Goal: Task Accomplishment & Management: Manage account settings

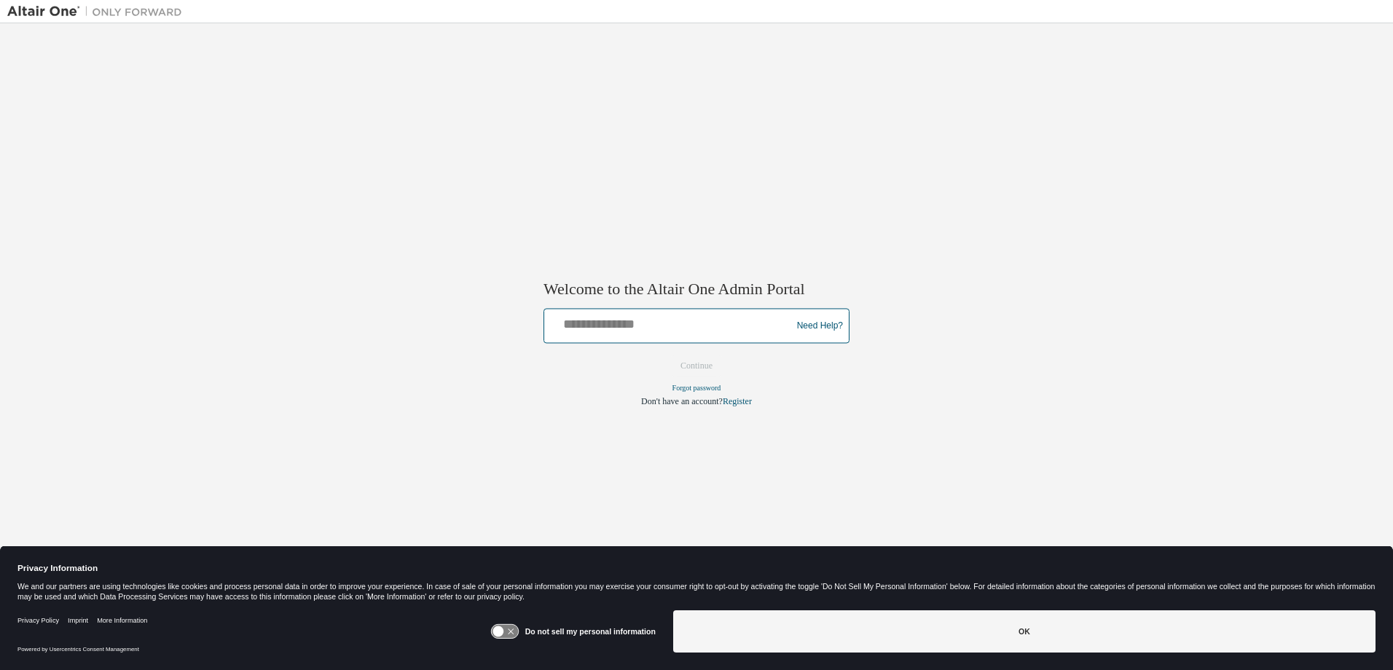
click at [645, 323] on input "text" at bounding box center [670, 323] width 240 height 21
type input "**********"
click at [665, 356] on button "Continue" at bounding box center [696, 367] width 63 height 22
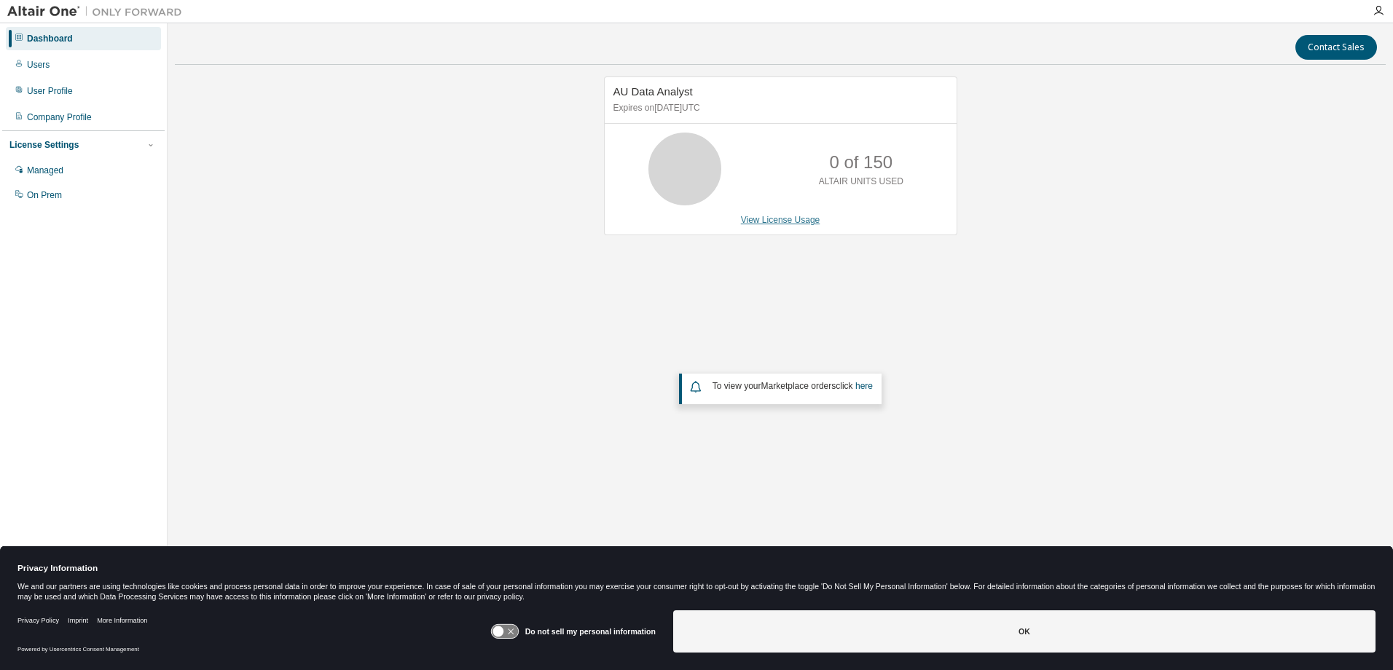
click at [815, 219] on link "View License Usage" at bounding box center [780, 220] width 79 height 10
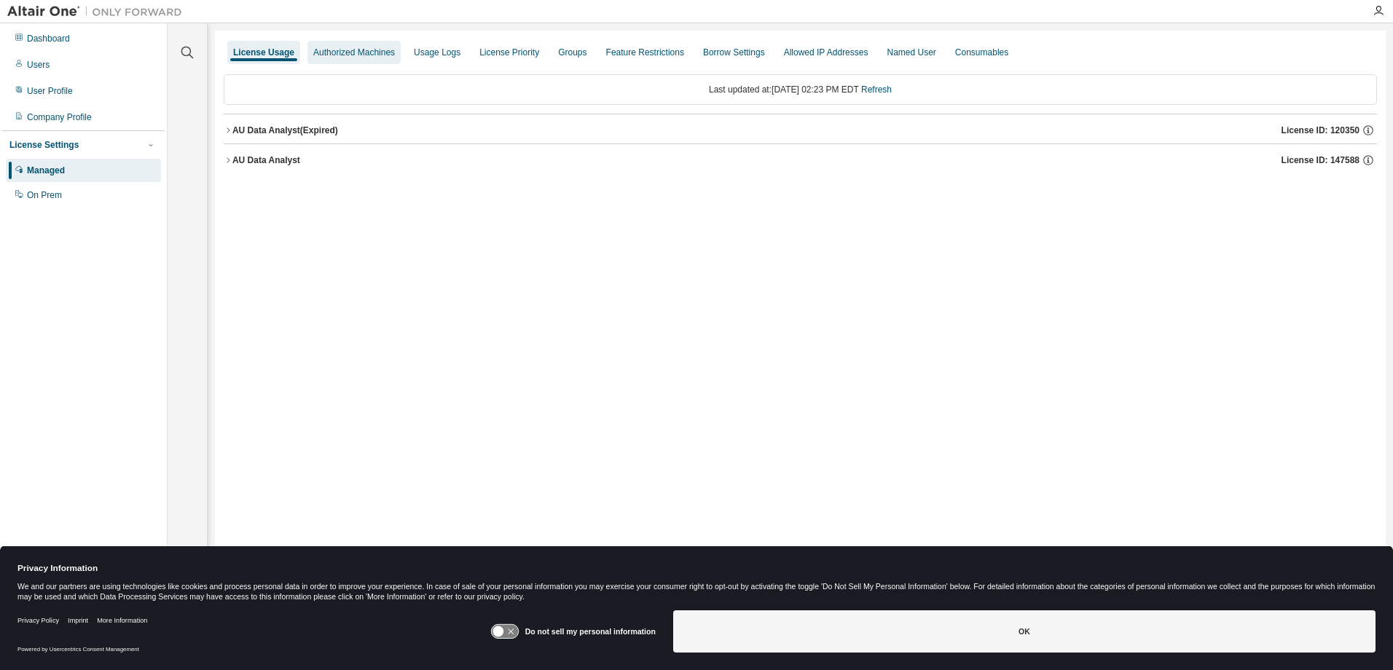
click at [356, 58] on div "Authorized Machines" at bounding box center [354, 53] width 82 height 12
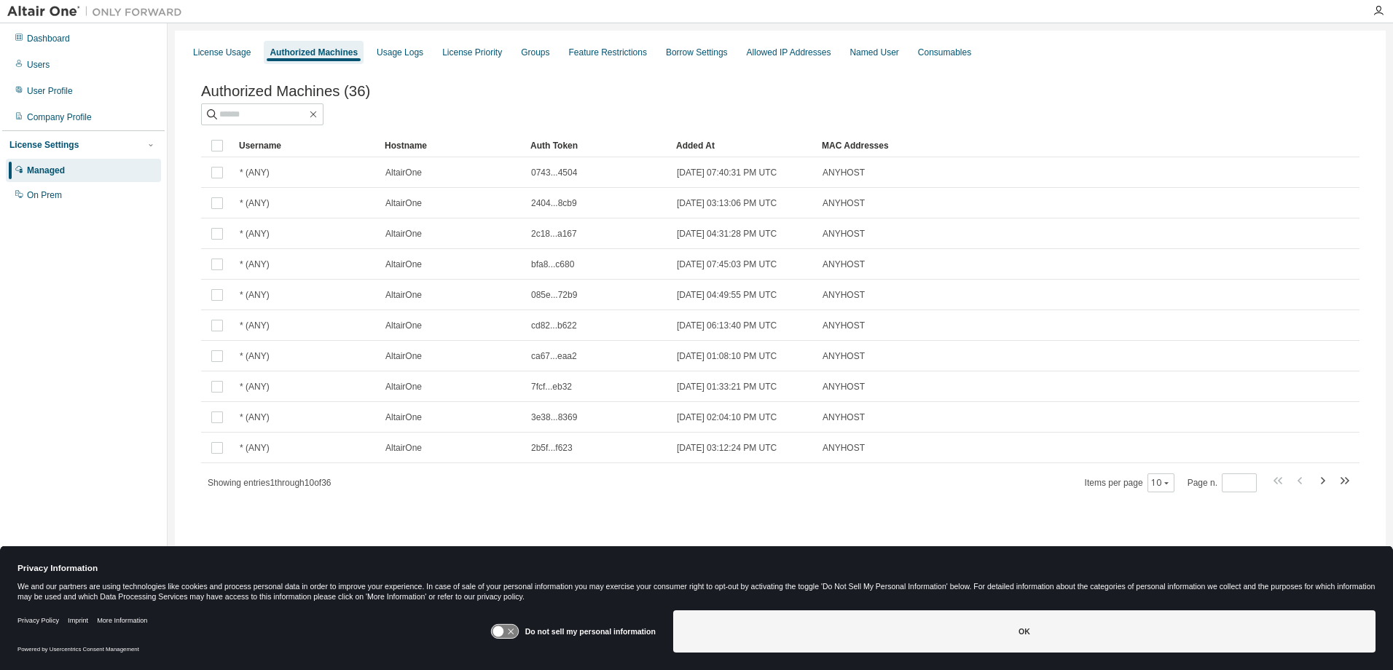
click at [571, 149] on div "Auth Token" at bounding box center [597, 145] width 134 height 23
click at [589, 148] on icon at bounding box center [588, 146] width 4 height 1
click at [589, 150] on div "Auth Token" at bounding box center [597, 145] width 134 height 23
click at [678, 149] on div "Added At" at bounding box center [743, 145] width 134 height 23
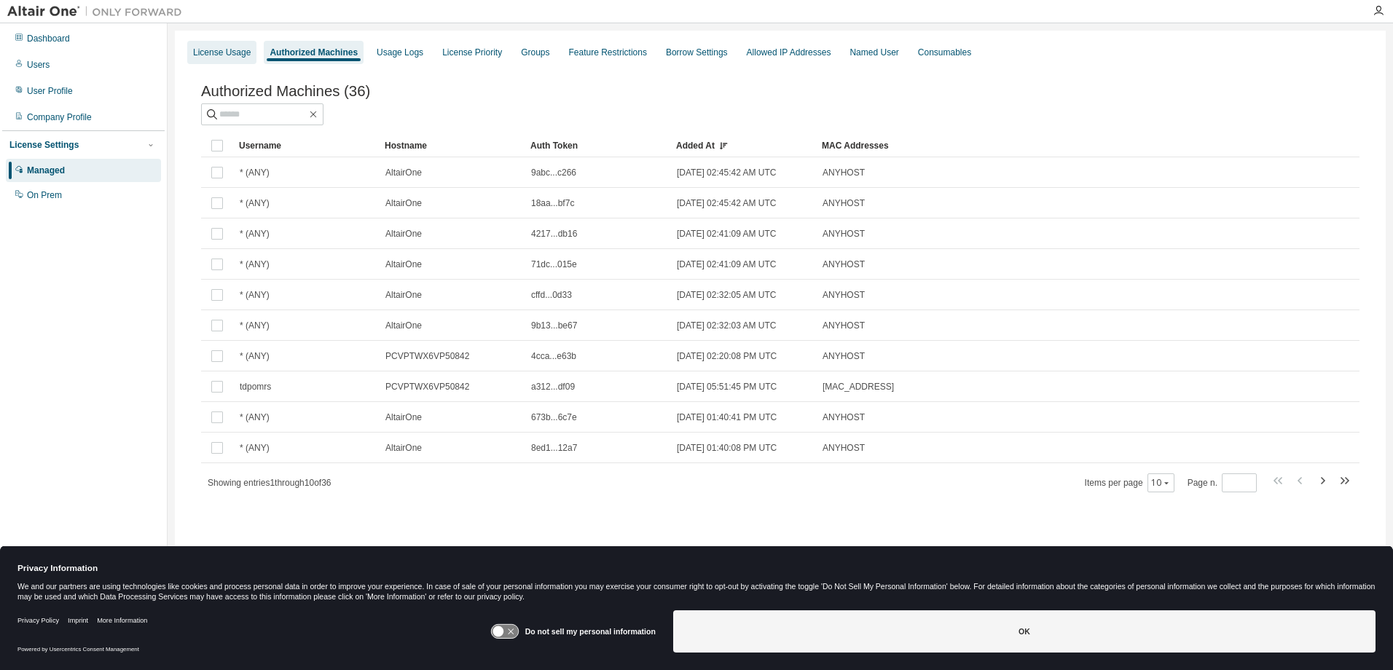
click at [230, 51] on div "License Usage" at bounding box center [222, 53] width 58 height 12
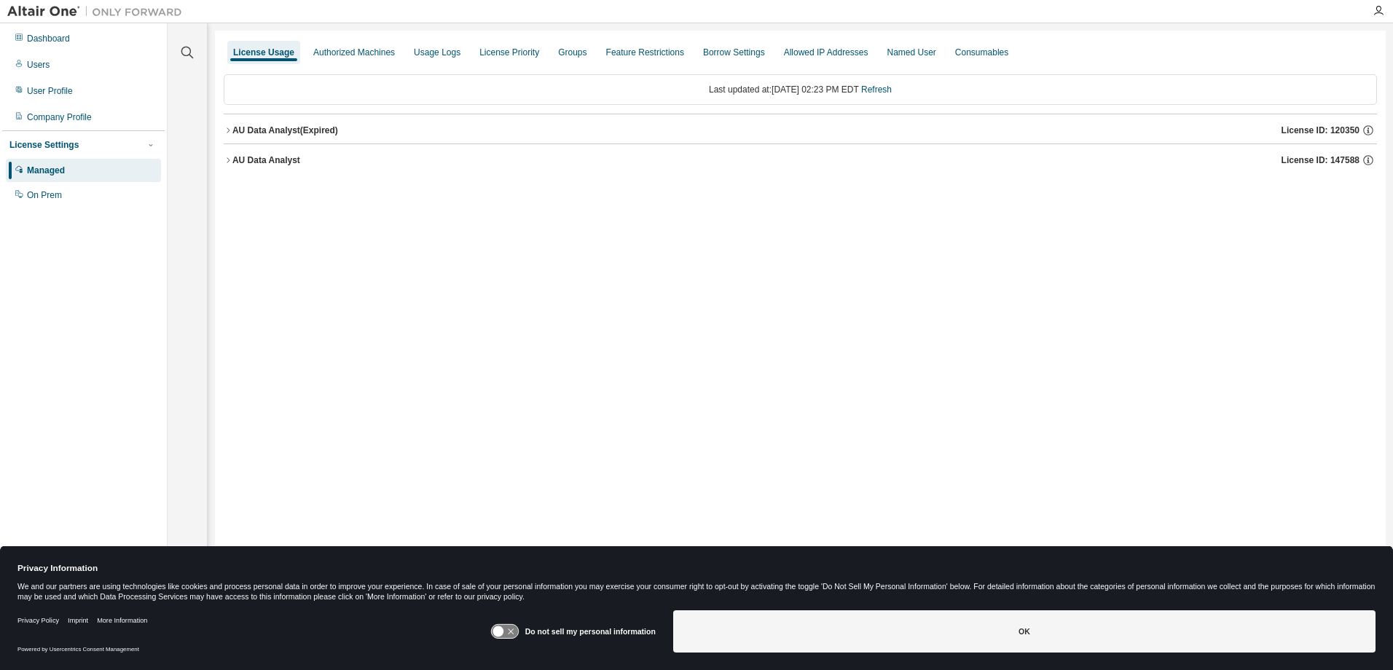
click at [278, 162] on div "AU Data Analyst" at bounding box center [266, 160] width 68 height 12
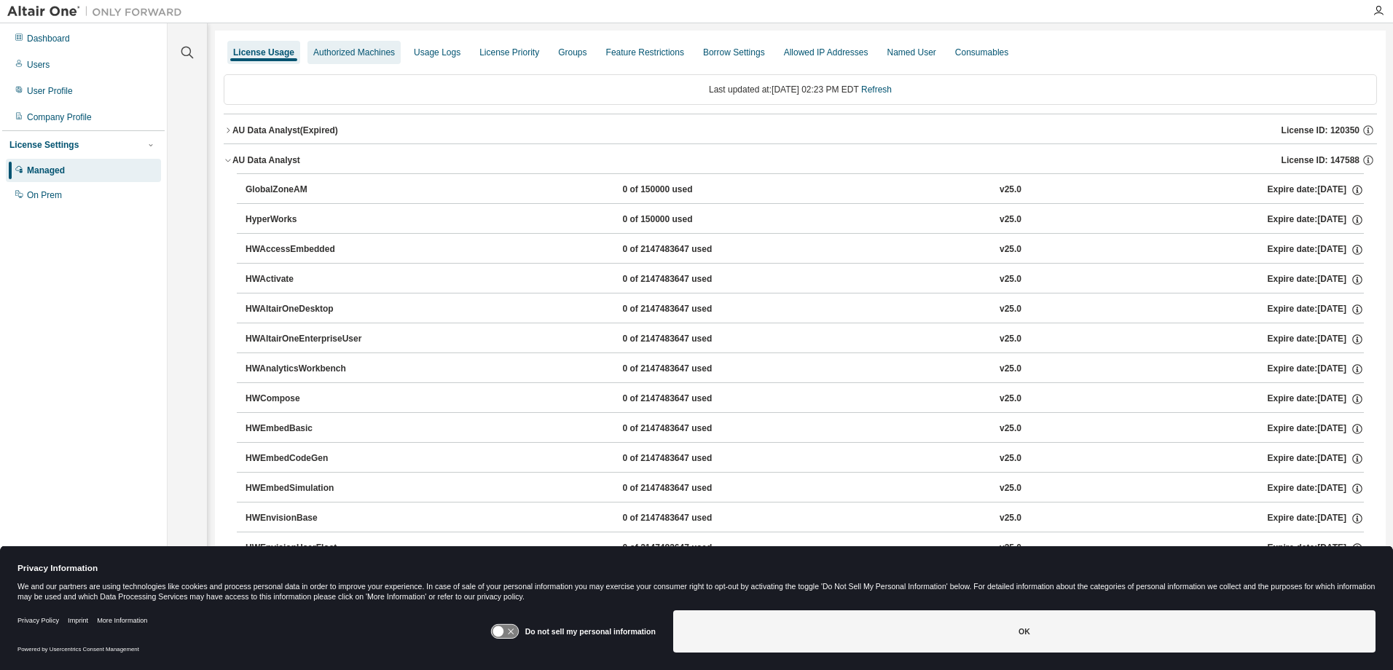
click at [345, 46] on div "Authorized Machines" at bounding box center [354, 52] width 93 height 23
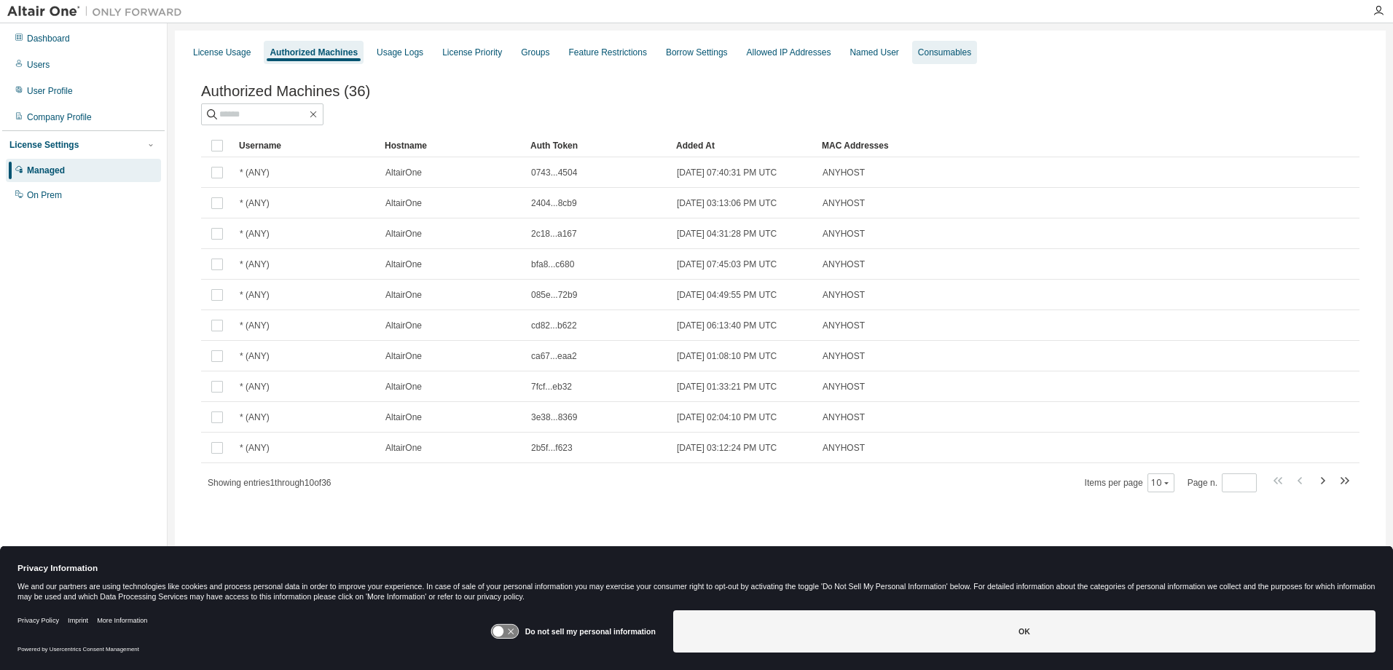
click at [917, 58] on div "Consumables" at bounding box center [944, 52] width 65 height 23
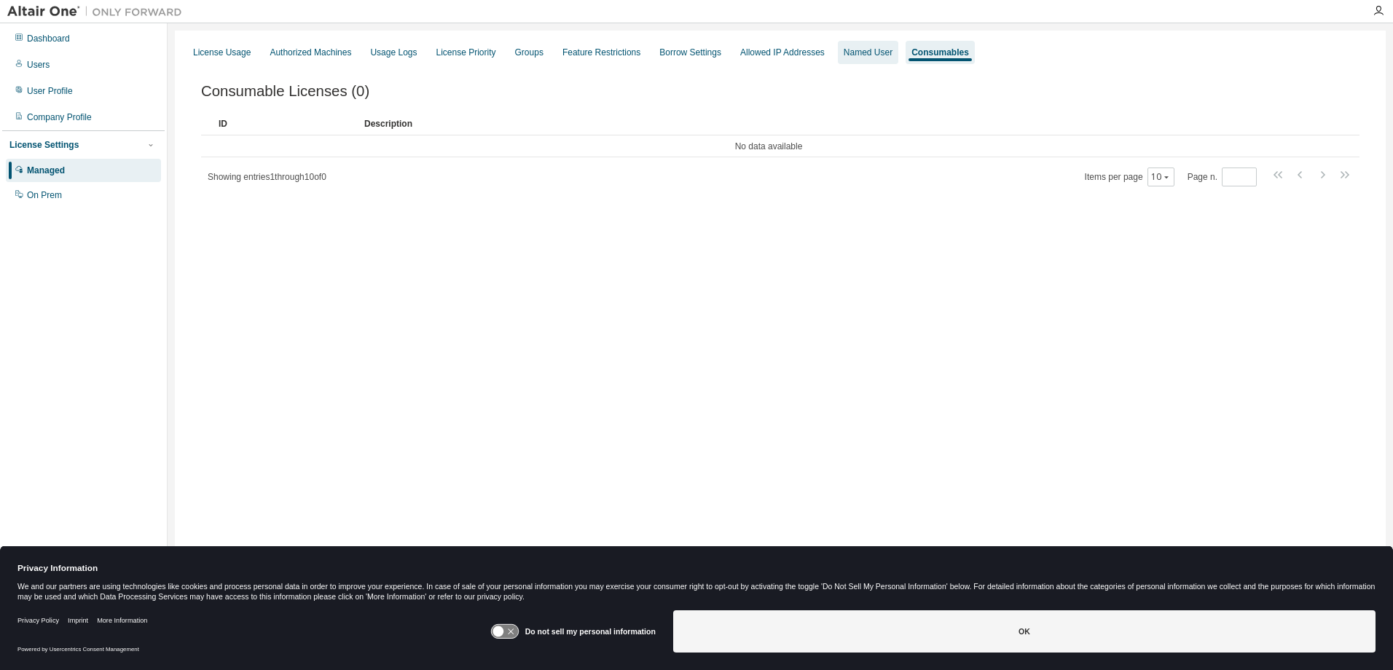
click at [855, 51] on div "Named User" at bounding box center [868, 53] width 49 height 12
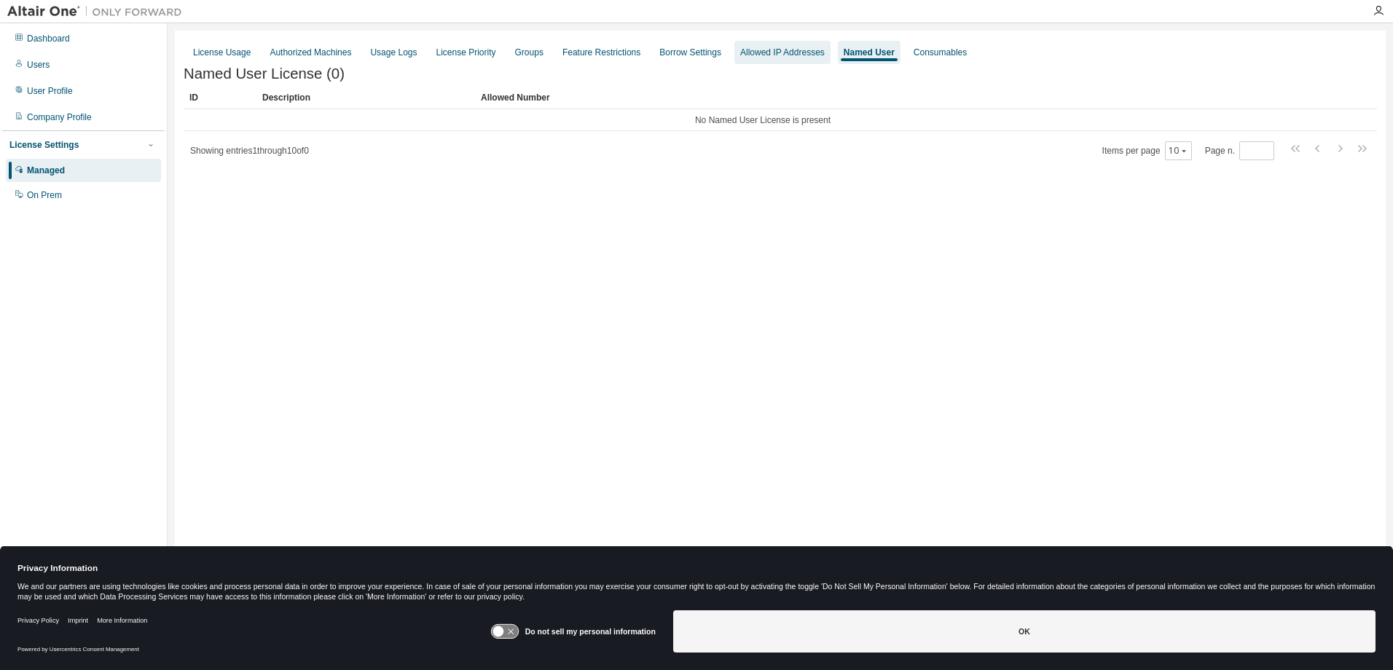
click at [778, 49] on div "Allowed IP Addresses" at bounding box center [782, 53] width 85 height 12
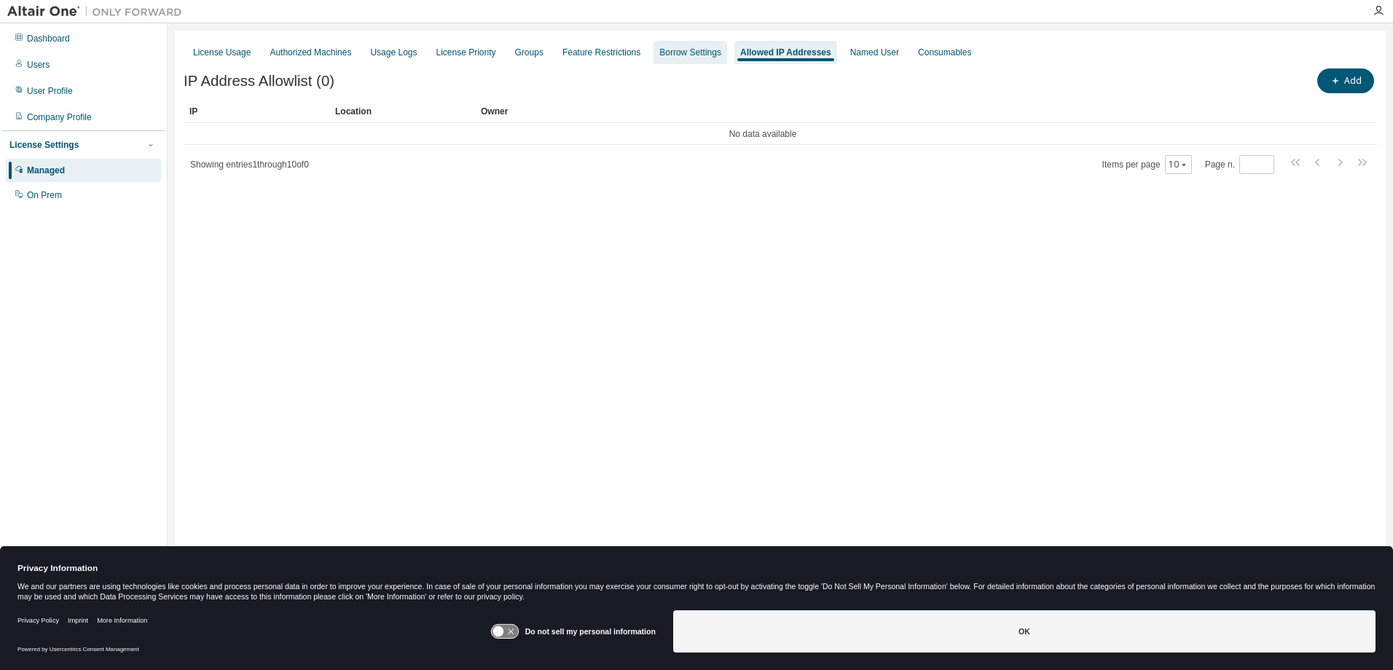
click at [671, 47] on div "Borrow Settings" at bounding box center [690, 53] width 62 height 12
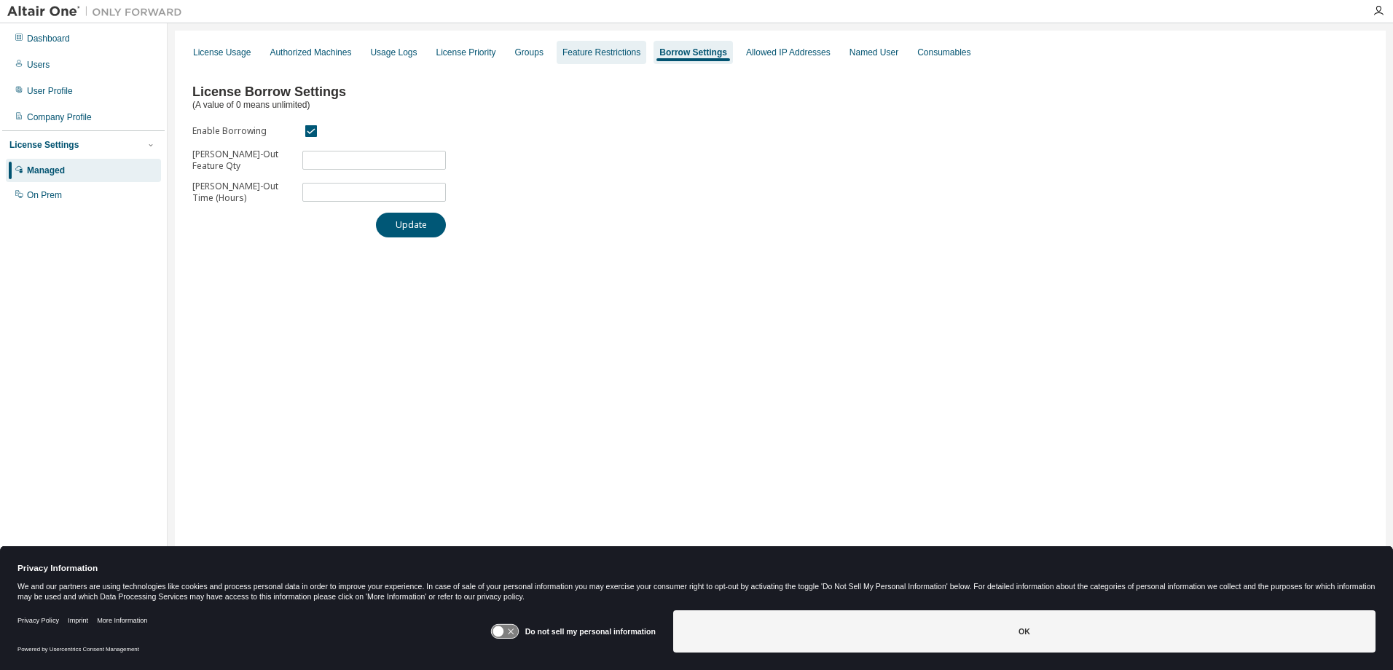
click at [588, 57] on div "Feature Restrictions" at bounding box center [602, 53] width 78 height 12
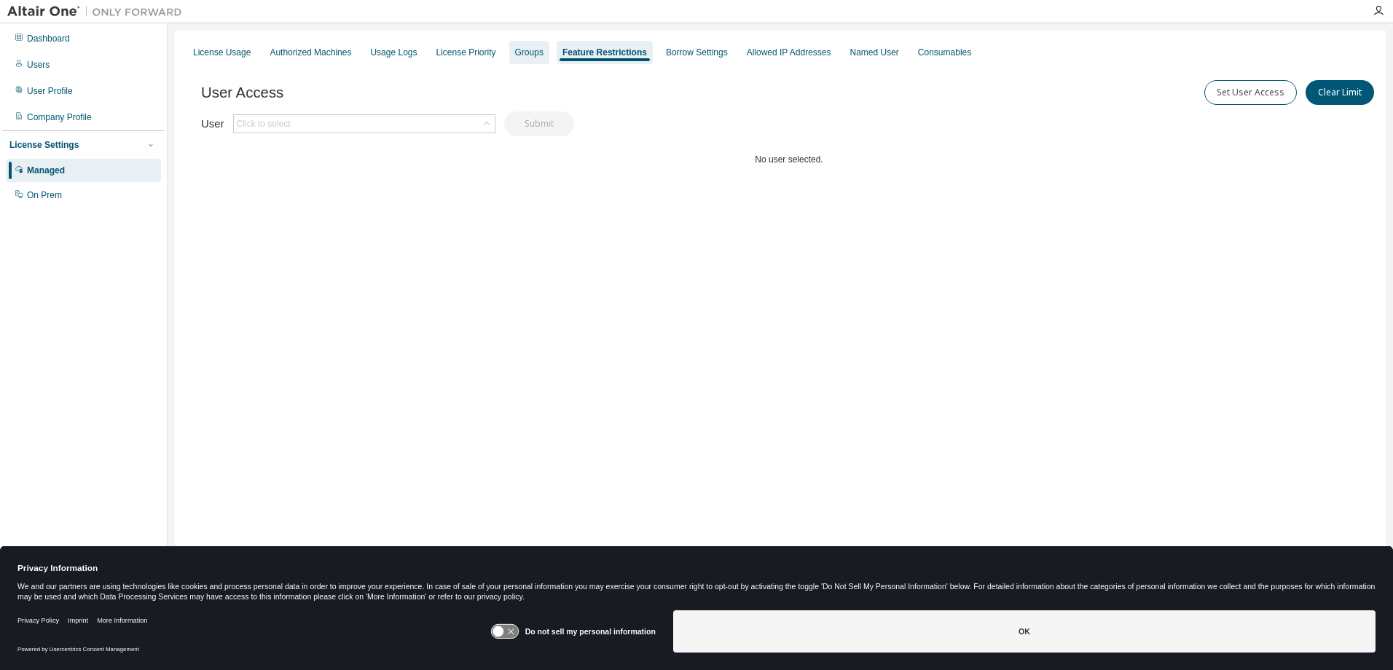
click at [522, 57] on div "Groups" at bounding box center [529, 53] width 28 height 12
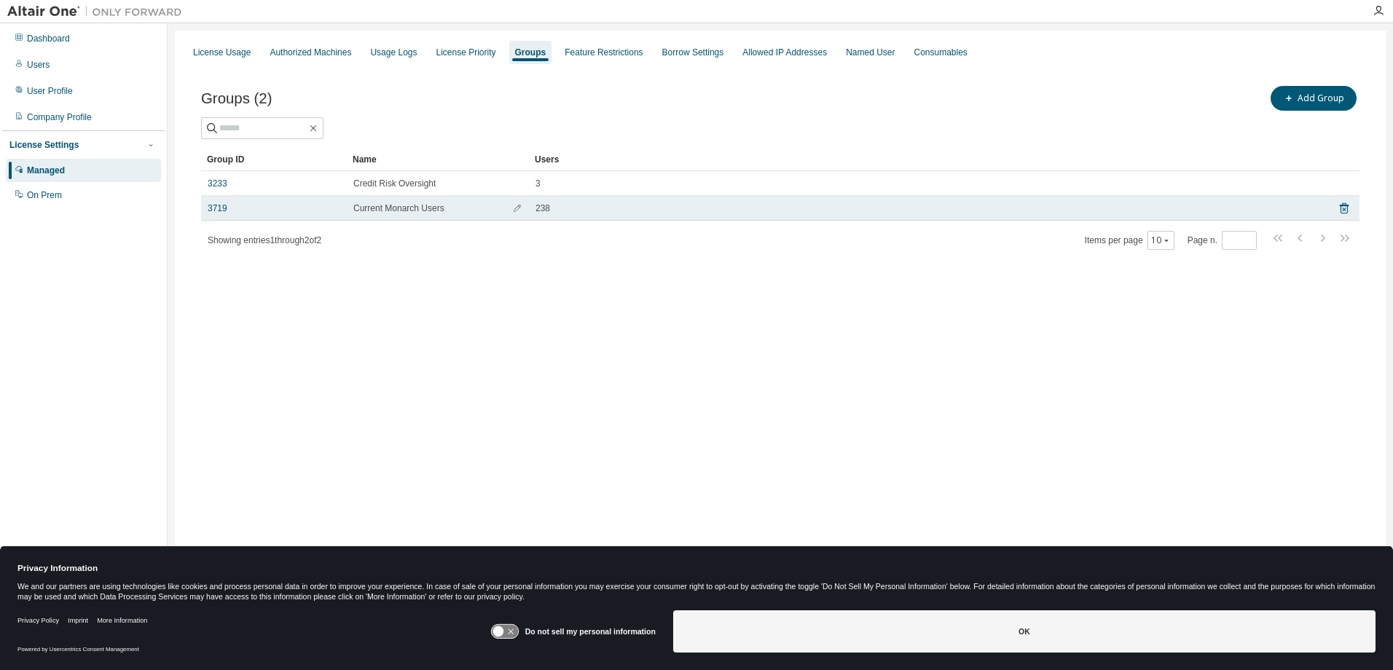
click at [372, 197] on td "Current Monarch Users" at bounding box center [438, 208] width 182 height 25
click at [377, 211] on span "Current Monarch Users" at bounding box center [398, 209] width 91 height 12
click at [517, 206] on icon "button" at bounding box center [517, 208] width 9 height 9
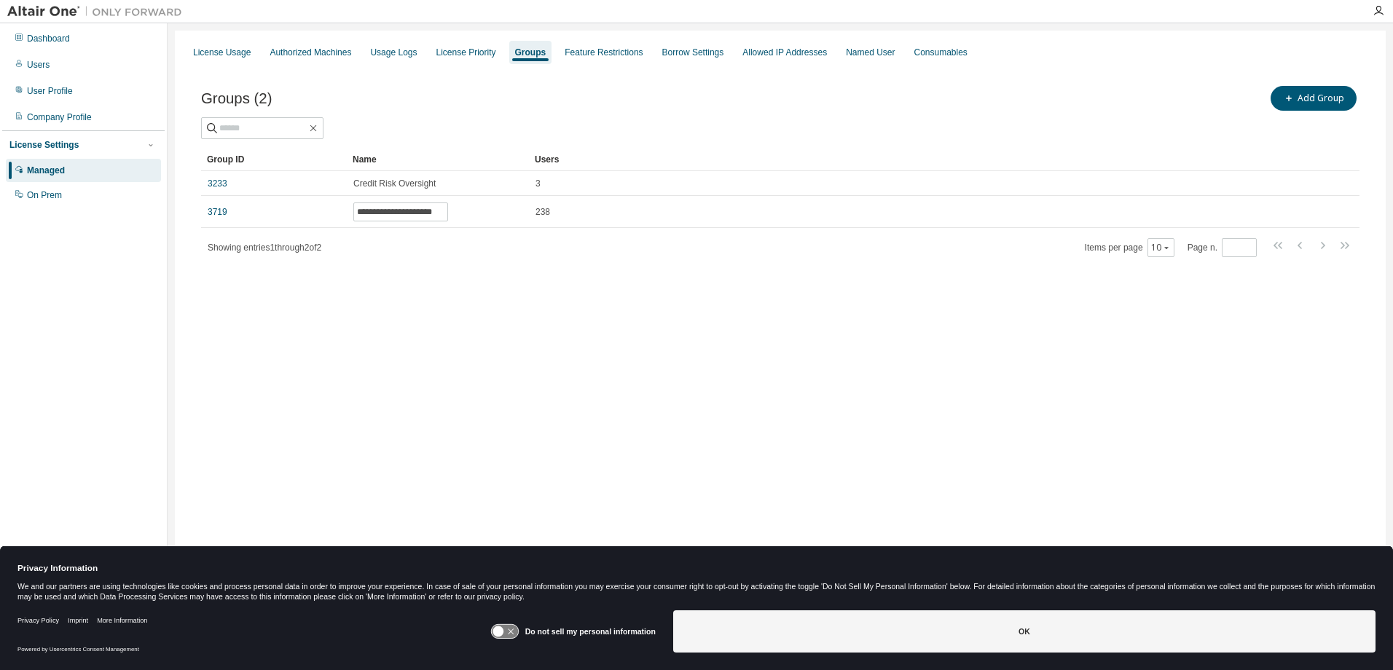
click at [653, 255] on div "Showing entries 1 through 2 of 2 Items per page 10 Page n. *" at bounding box center [780, 247] width 1159 height 21
click at [439, 51] on div "License Priority" at bounding box center [466, 53] width 60 height 12
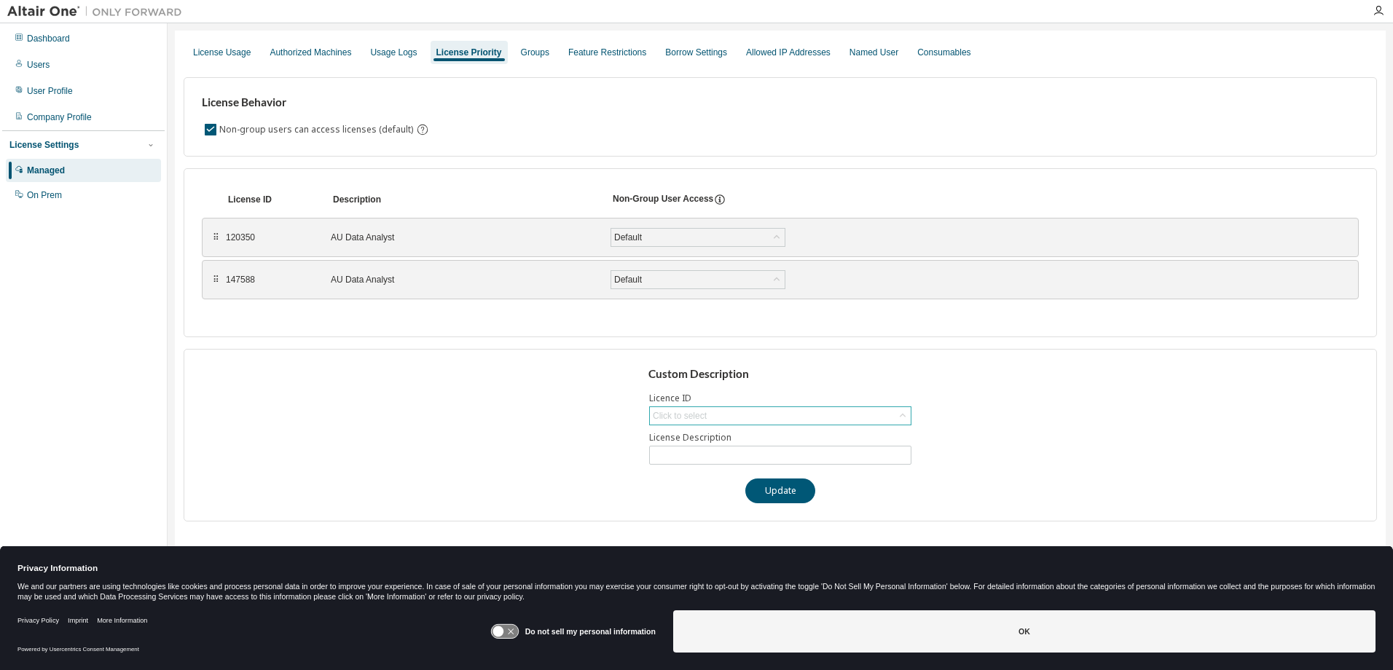
click at [747, 418] on div "Click to select" at bounding box center [780, 415] width 261 height 17
click at [747, 416] on div "Click to select" at bounding box center [780, 415] width 261 height 17
click at [544, 391] on div "Custom Description Licence ID Click to select License Description Update" at bounding box center [781, 435] width 1194 height 173
click at [579, 343] on div "License Behavior Non-group users can access licenses (default) License ID Descr…" at bounding box center [781, 294] width 1194 height 456
click at [388, 53] on div "Usage Logs" at bounding box center [393, 53] width 47 height 12
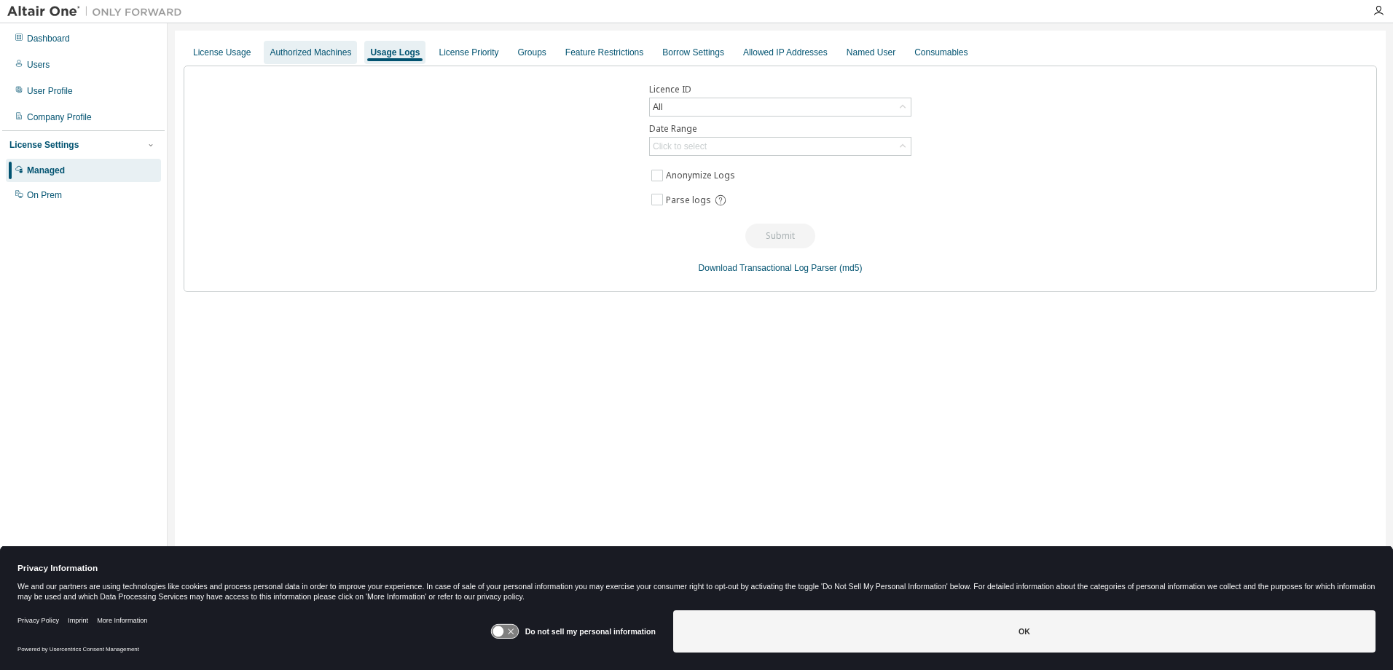
click at [313, 54] on div "Authorized Machines" at bounding box center [311, 53] width 82 height 12
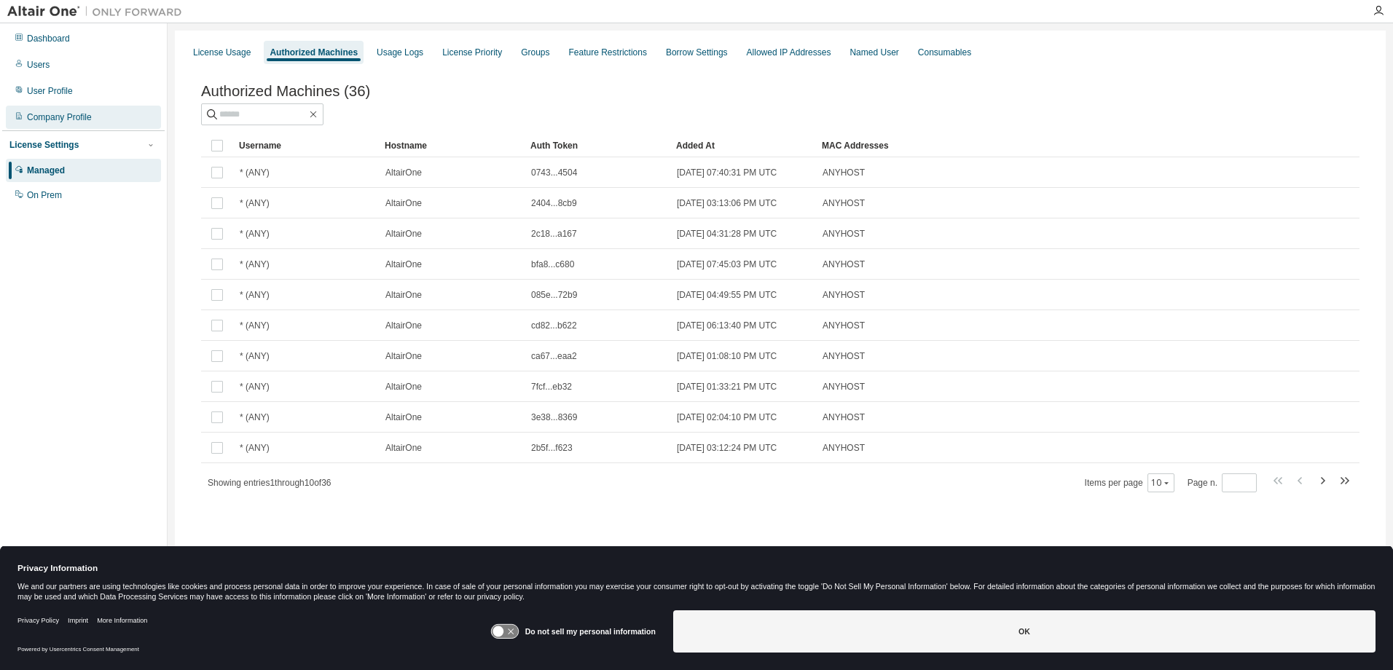
click at [50, 122] on div "Company Profile" at bounding box center [59, 117] width 65 height 12
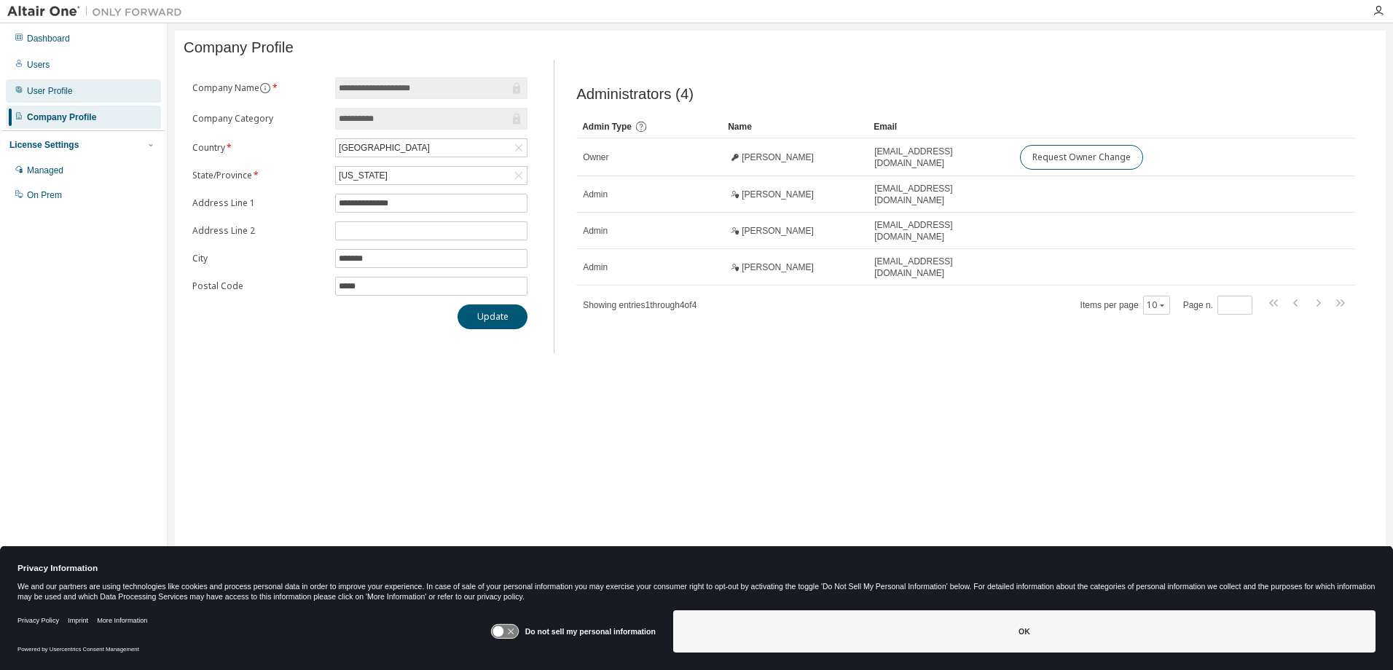
click at [52, 95] on div "User Profile" at bounding box center [50, 91] width 46 height 12
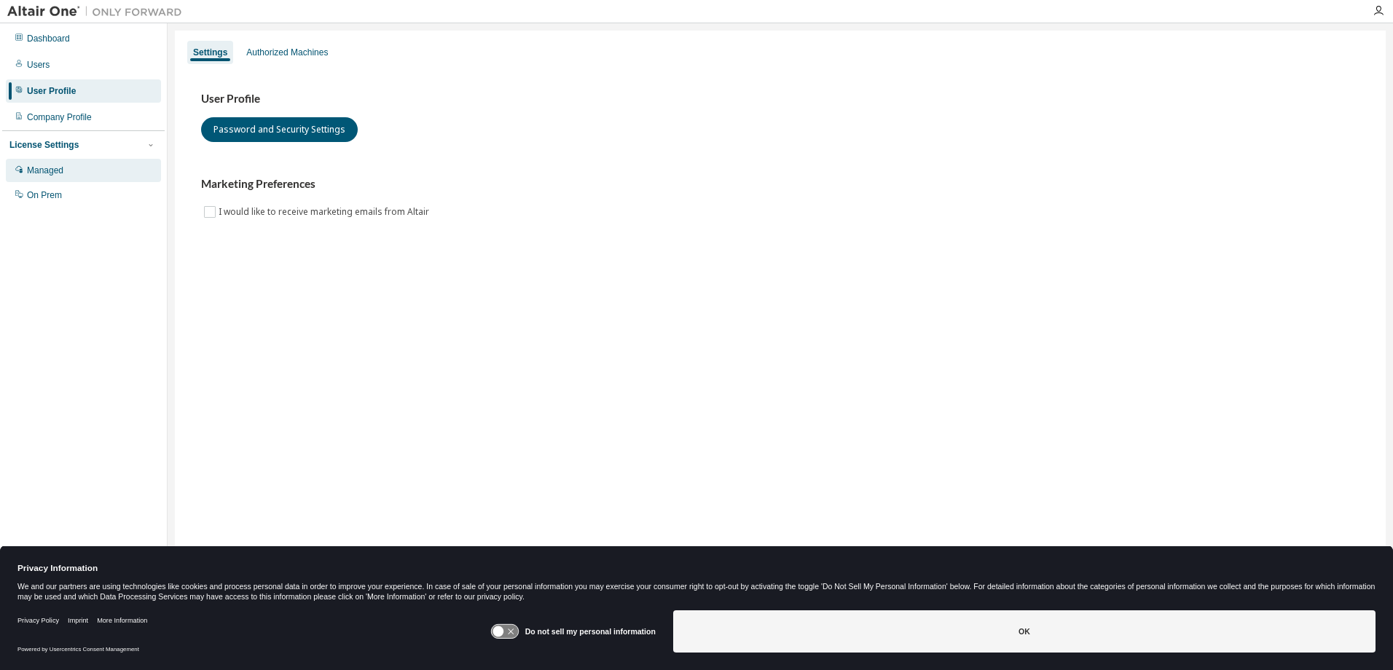
click at [32, 179] on div "Managed" at bounding box center [83, 170] width 155 height 23
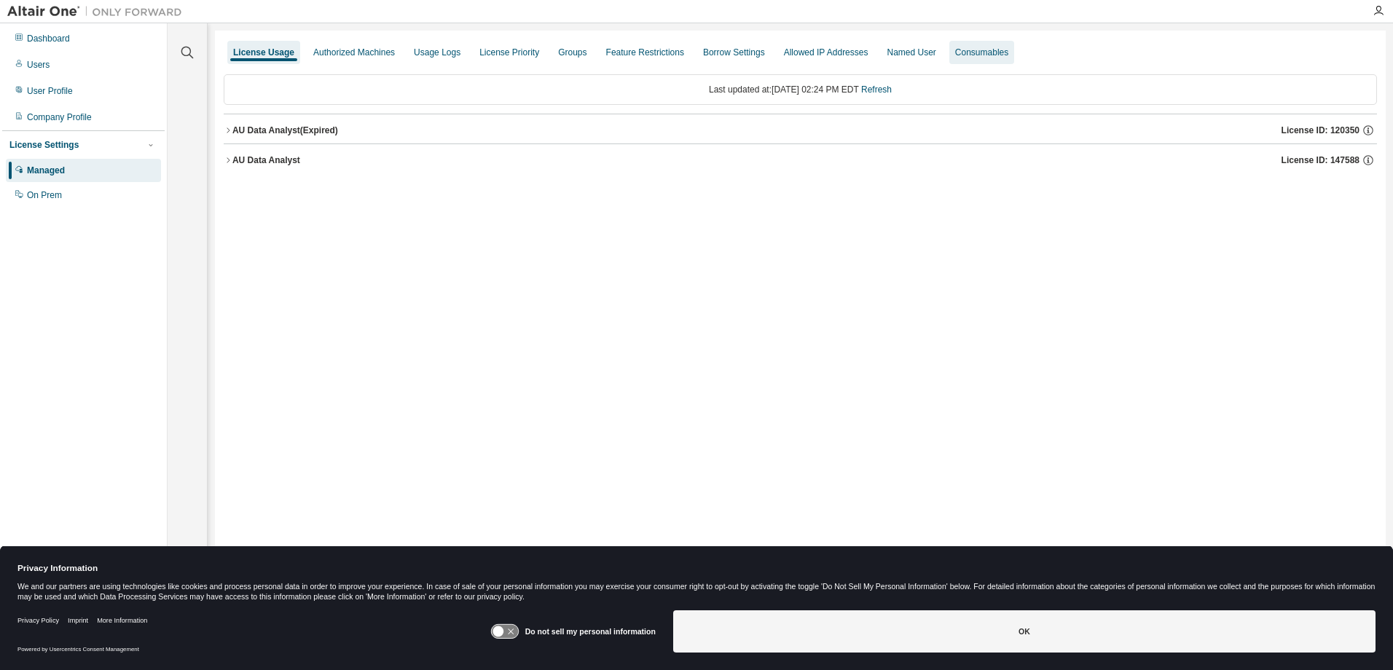
click at [993, 52] on div "Consumables" at bounding box center [981, 52] width 65 height 23
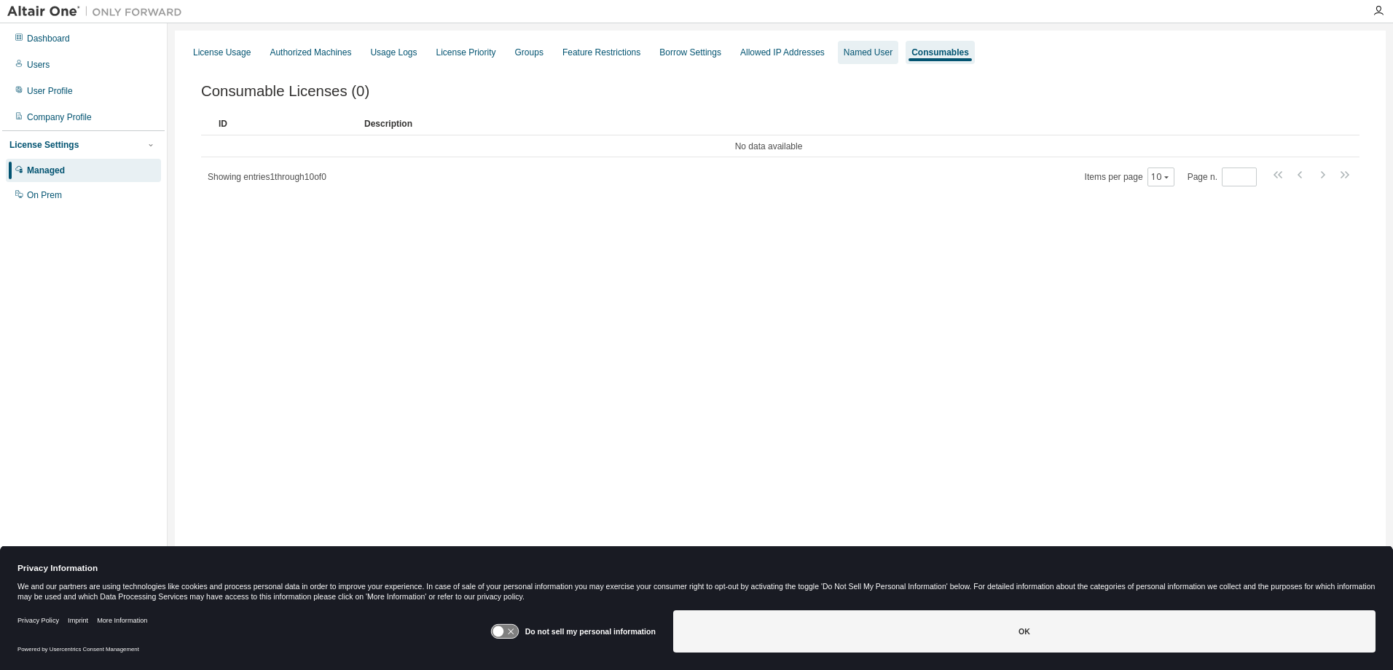
click at [844, 56] on div "Named User" at bounding box center [868, 53] width 49 height 12
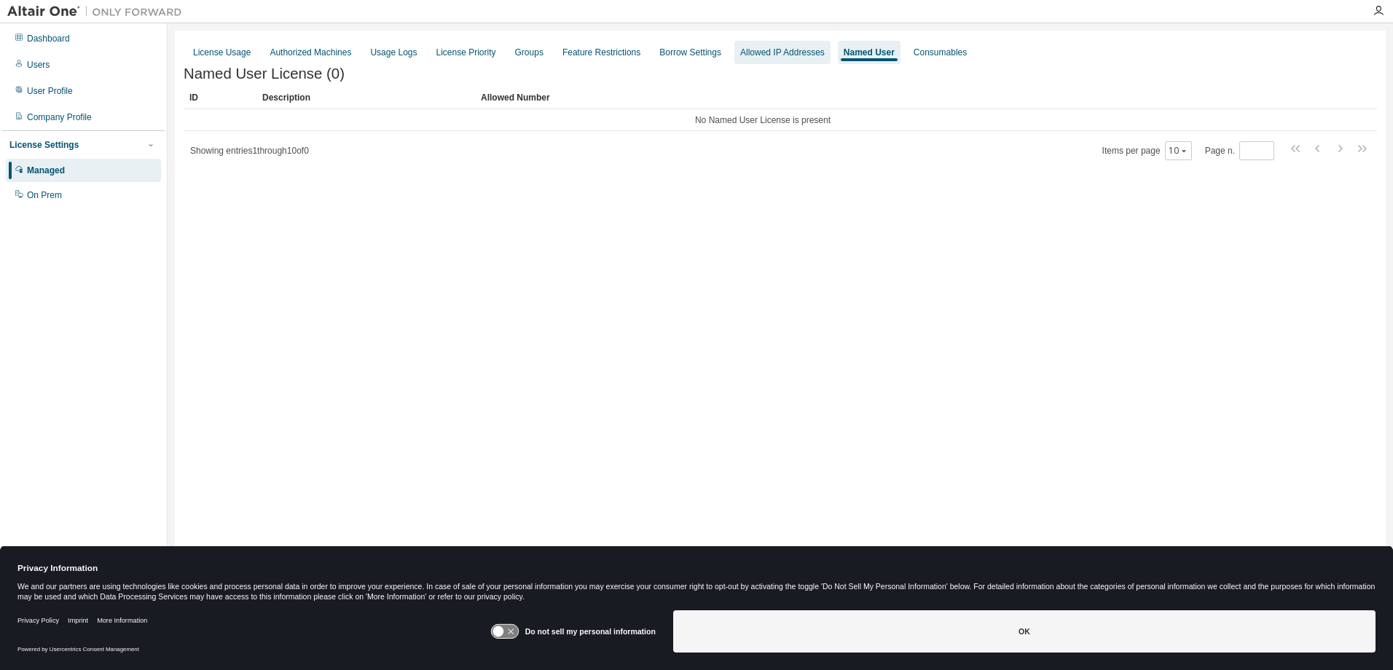
click at [782, 60] on div "Allowed IP Addresses" at bounding box center [783, 52] width 96 height 23
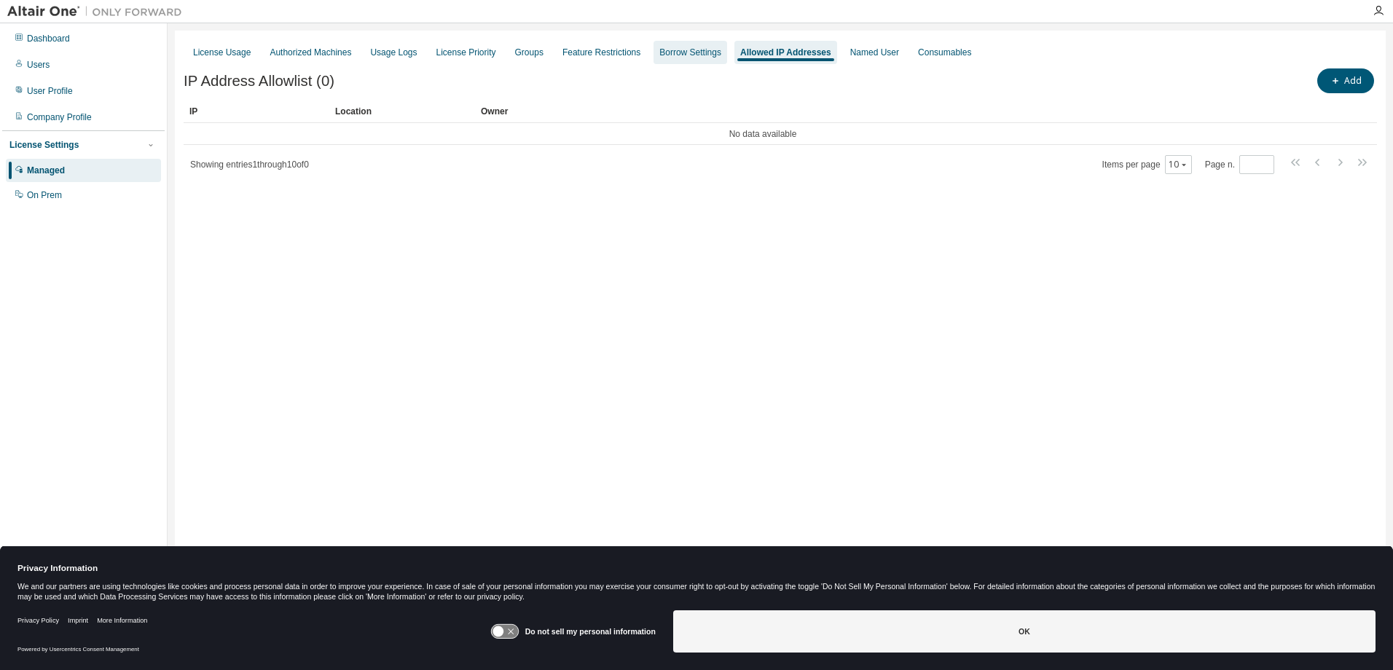
click at [690, 63] on div "Borrow Settings" at bounding box center [691, 52] width 74 height 23
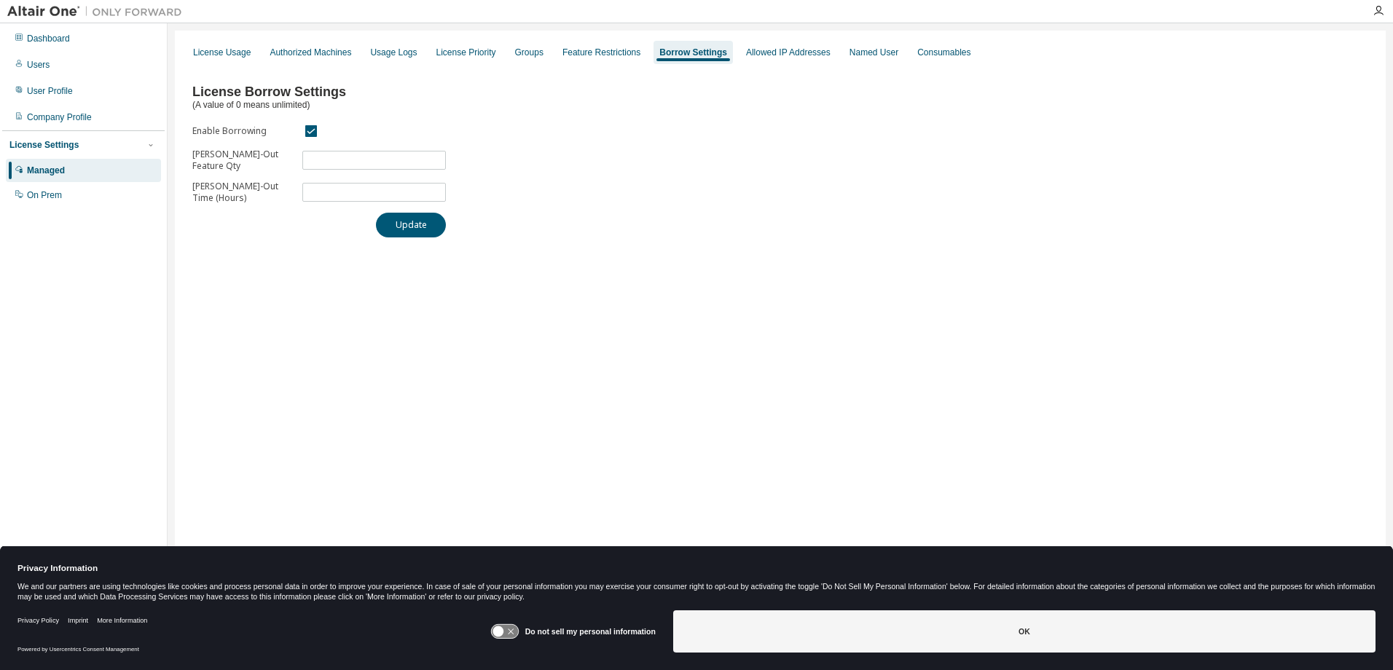
click at [912, 261] on div "License Usage Authorized Machines Usage Logs License Priority Groups Feature Re…" at bounding box center [780, 326] width 1211 height 590
click at [918, 211] on div "License Borrow Settings (A value of 0 means unlimited) Enable Borrowing Max Bor…" at bounding box center [781, 156] width 1194 height 181
click at [310, 52] on div "Authorized Machines" at bounding box center [311, 53] width 82 height 12
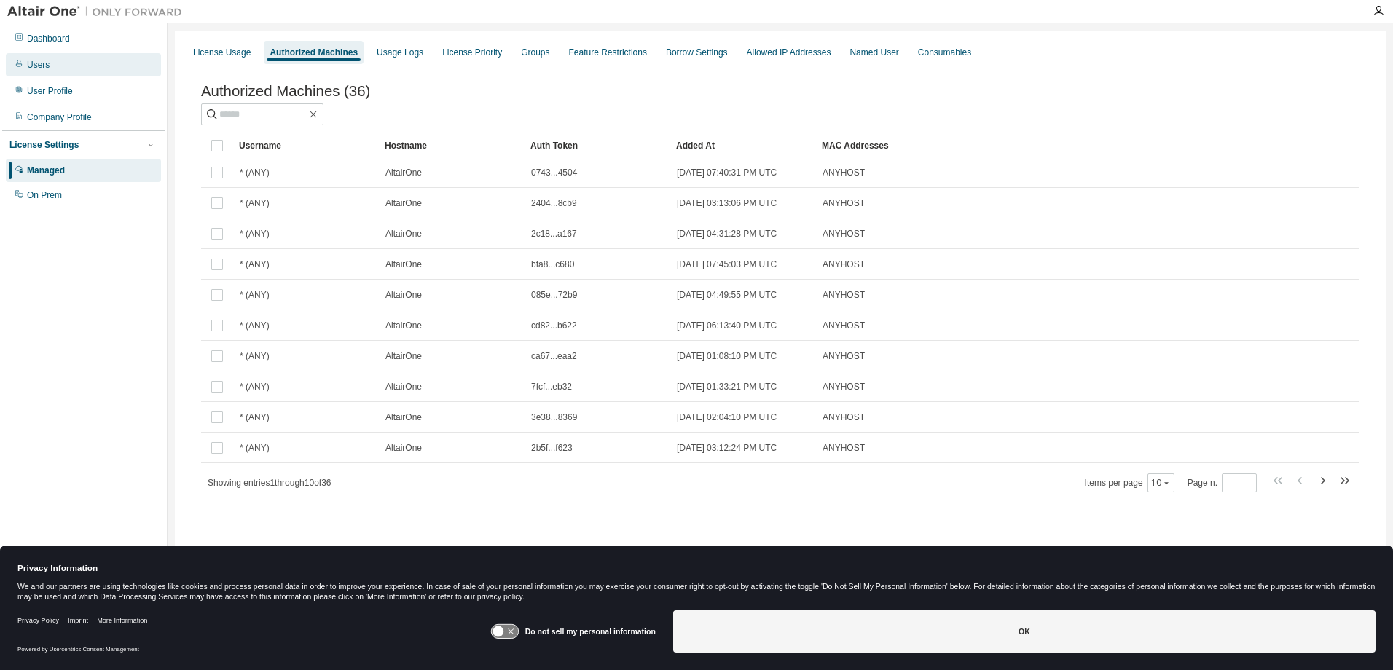
click at [45, 61] on div "Users" at bounding box center [38, 65] width 23 height 12
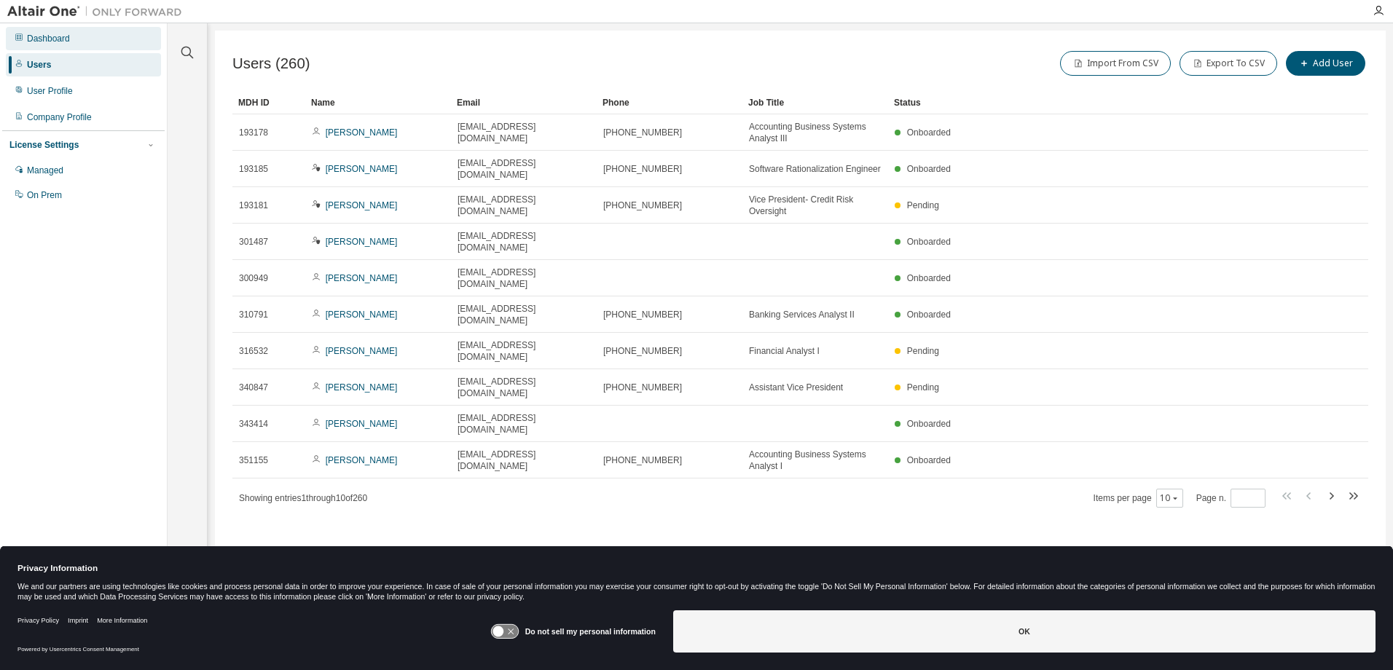
click at [57, 39] on div "Dashboard" at bounding box center [48, 39] width 43 height 12
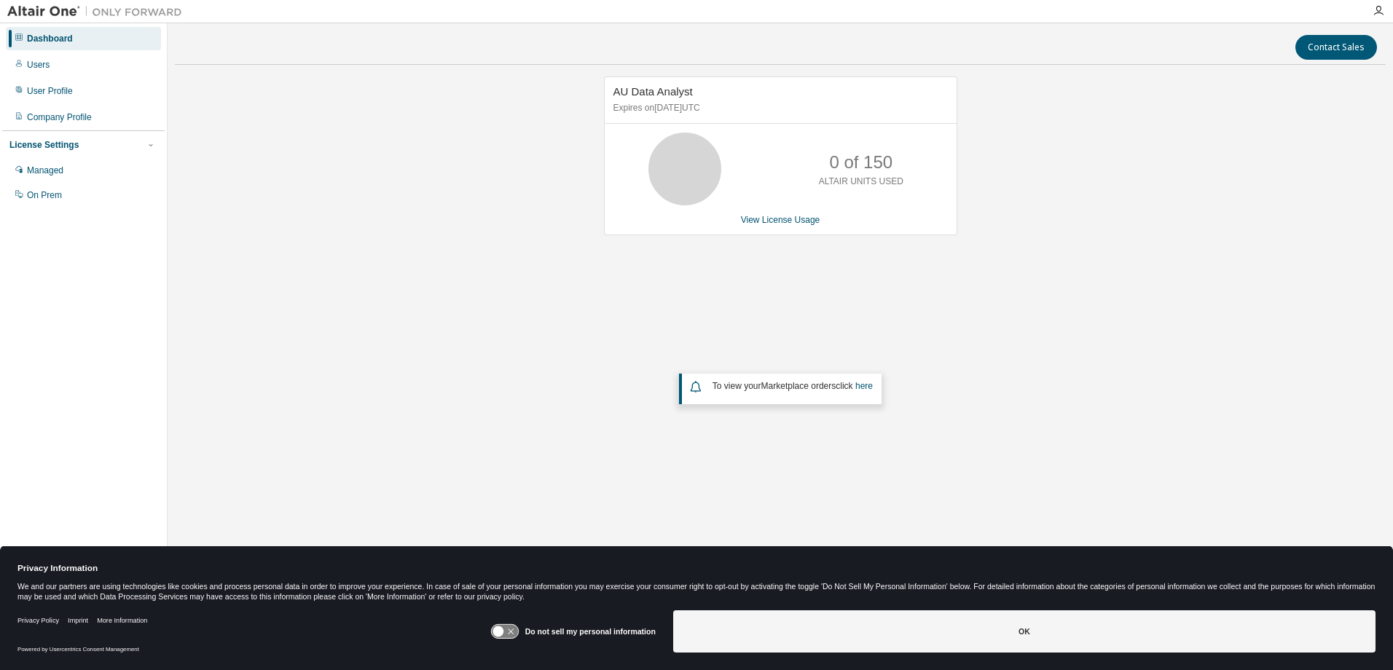
click at [55, 141] on div "License Settings" at bounding box center [43, 145] width 69 height 12
click at [55, 125] on div "Company Profile" at bounding box center [83, 117] width 155 height 23
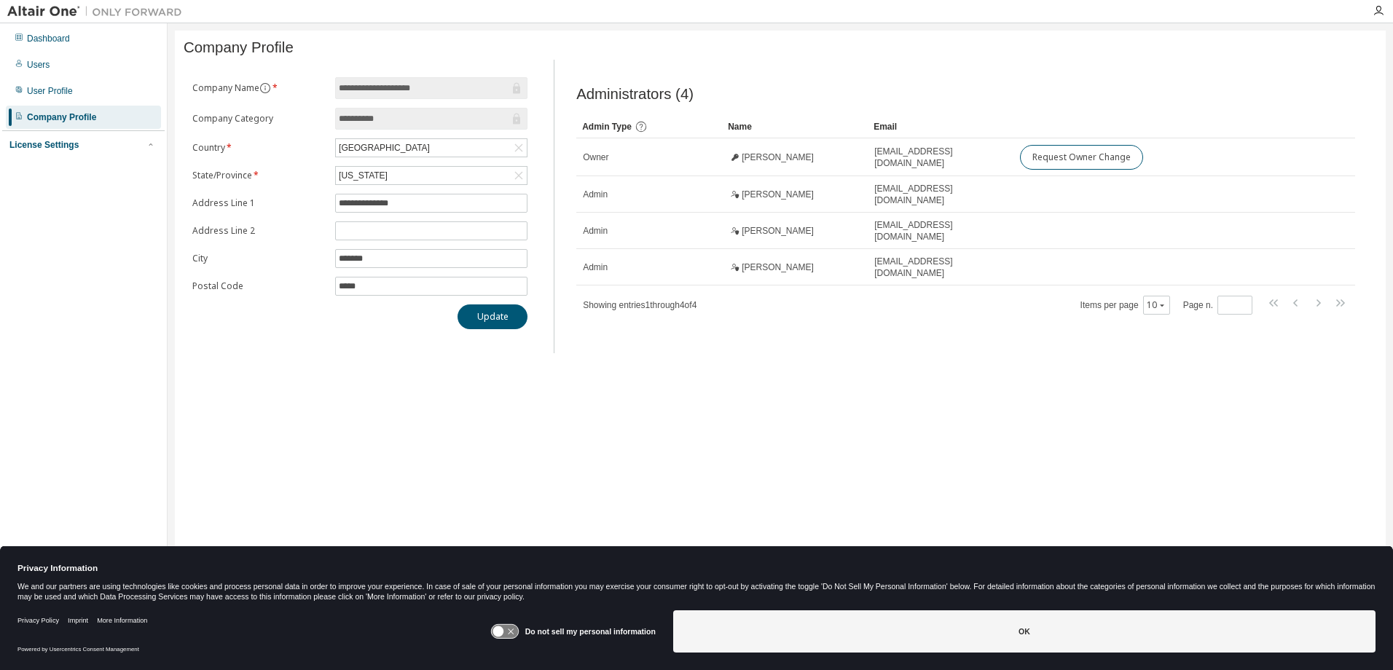
click at [31, 156] on div "License Settings Managed On Prem" at bounding box center [83, 144] width 162 height 28
click at [39, 141] on div "License Settings" at bounding box center [43, 145] width 69 height 12
click at [28, 171] on div "Managed" at bounding box center [45, 171] width 36 height 12
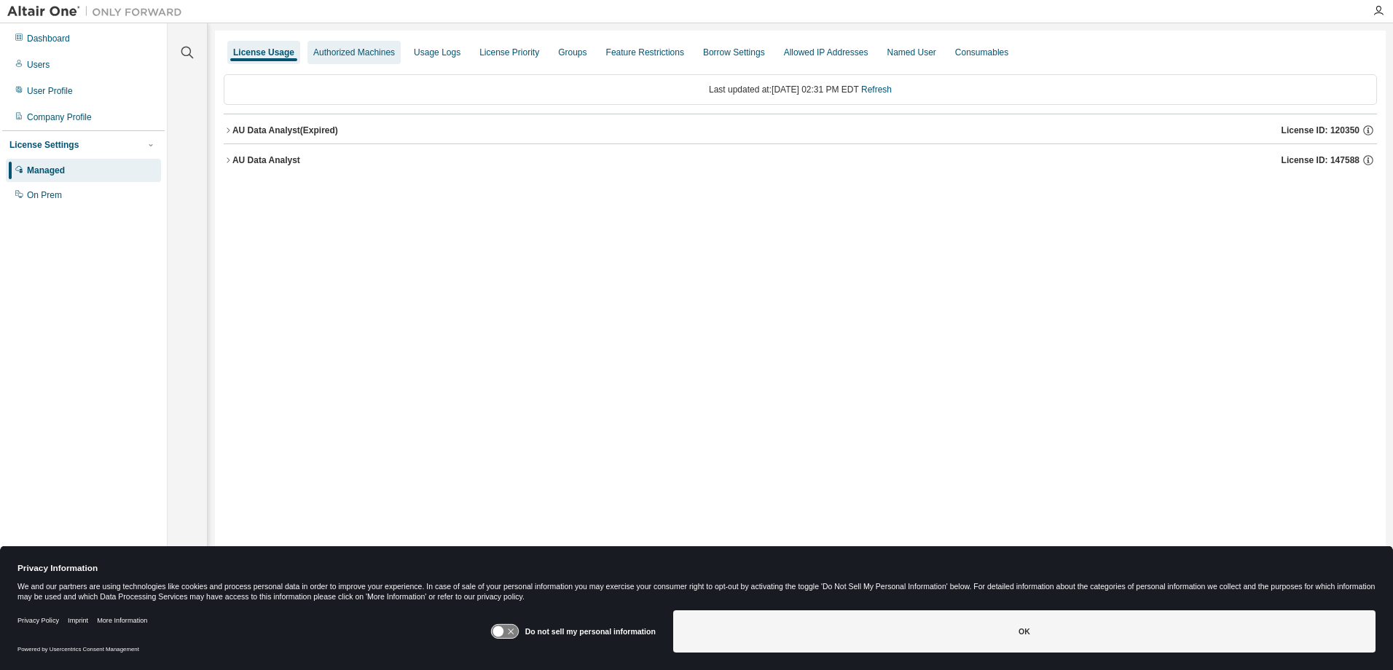
click at [341, 57] on div "Authorized Machines" at bounding box center [354, 53] width 82 height 12
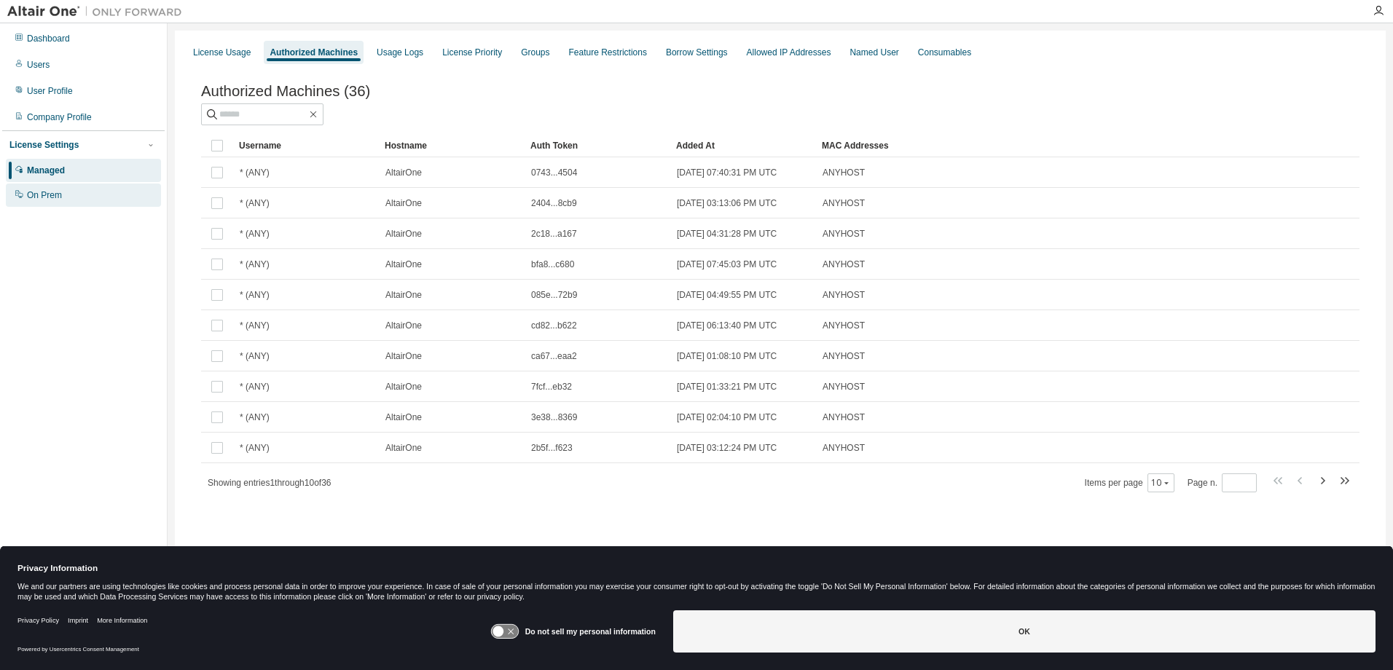
click at [52, 201] on div "On Prem" at bounding box center [44, 195] width 35 height 12
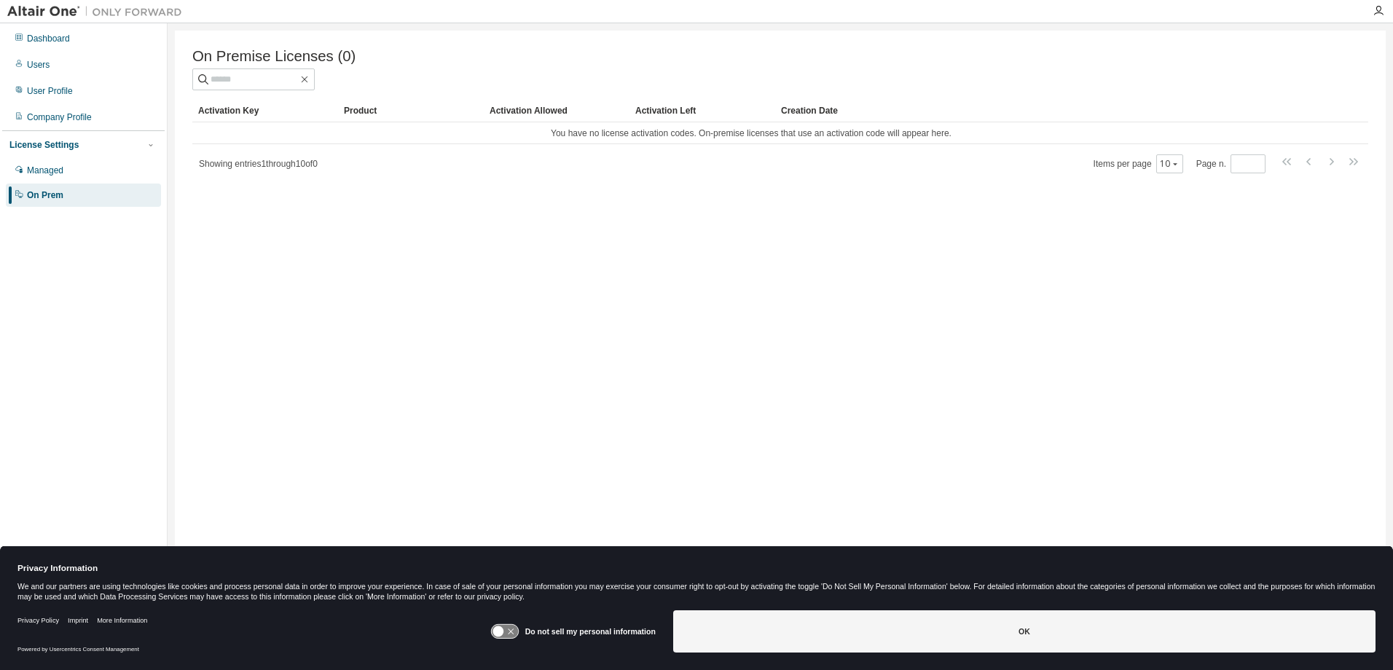
click at [237, 114] on div "Activation Key" at bounding box center [265, 110] width 134 height 23
click at [54, 173] on div "Managed" at bounding box center [45, 171] width 36 height 12
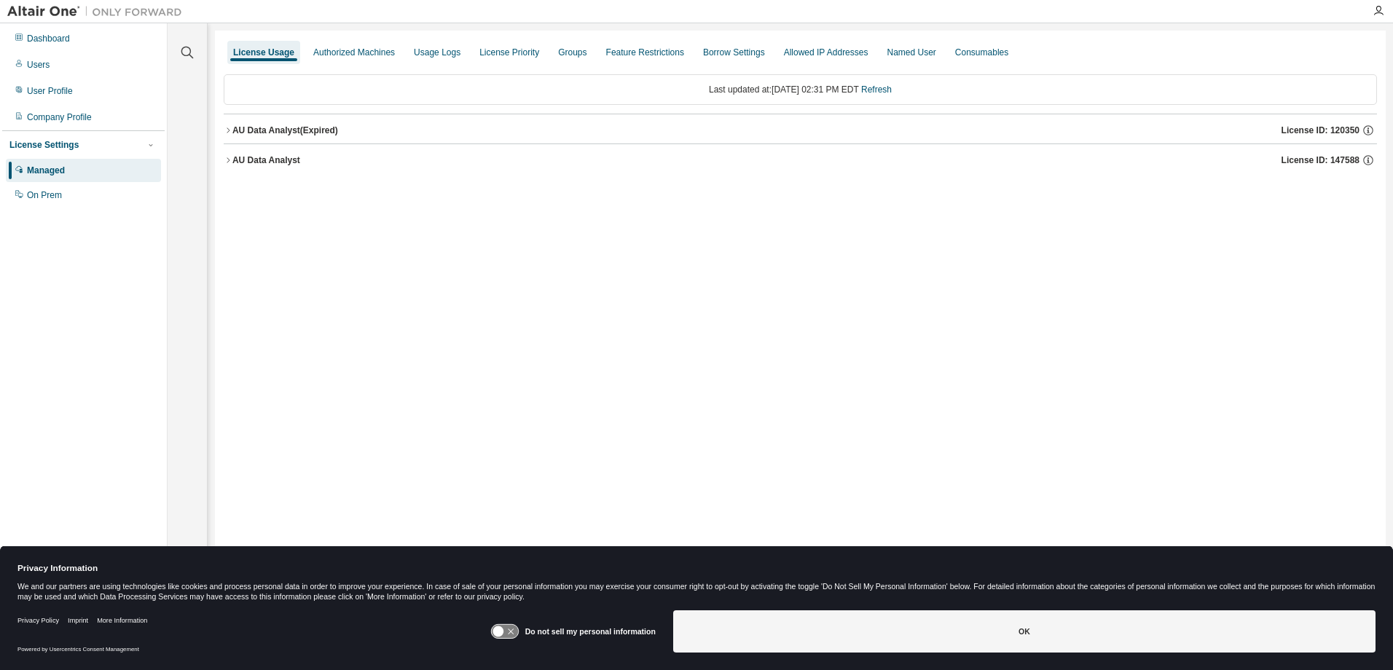
click at [230, 165] on button "AU Data Analyst License ID: 147588" at bounding box center [801, 160] width 1154 height 32
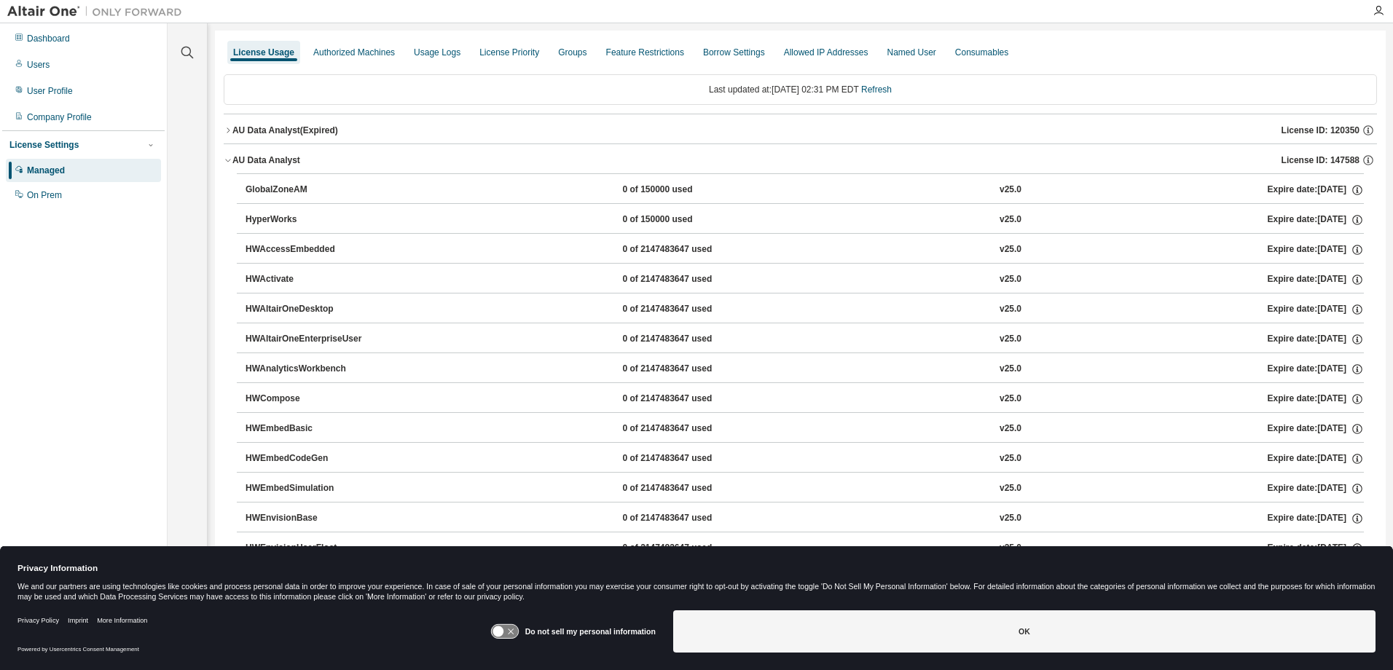
scroll to position [437, 0]
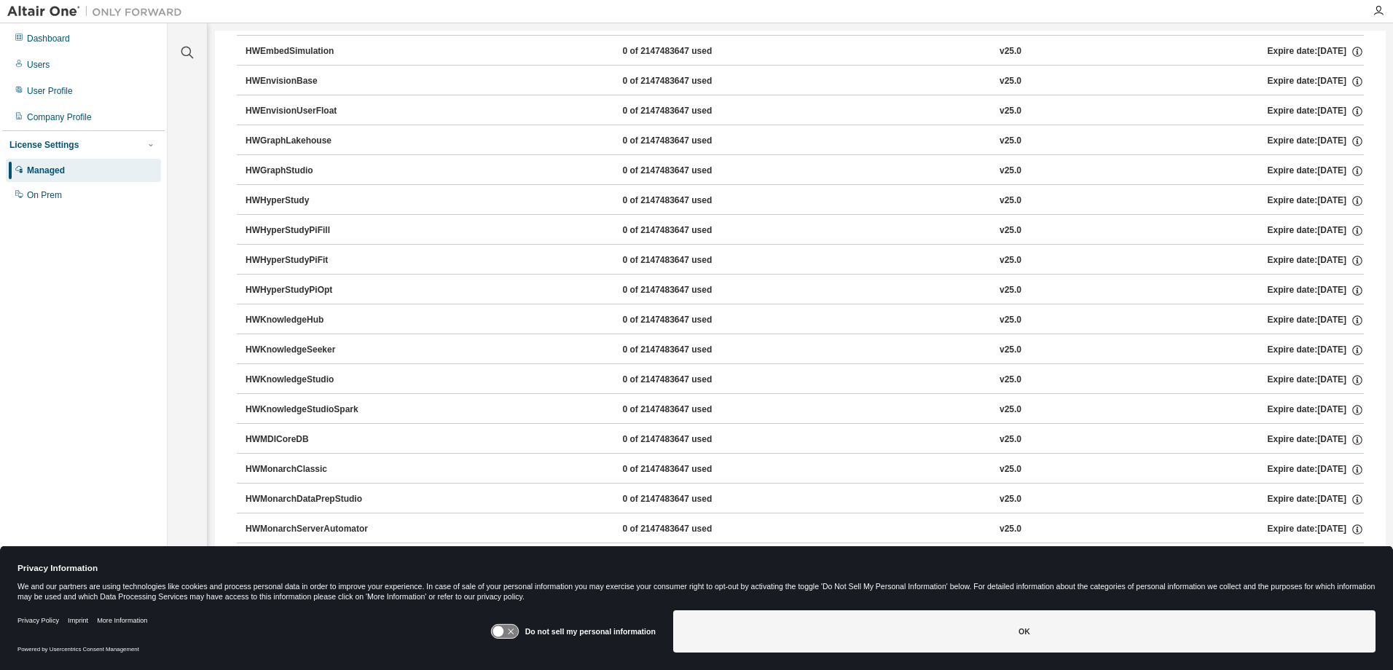
click at [385, 404] on div "HWKnowledgeStudioSpark 0 of 2147483647 used v25.0 Expire date: [DATE]" at bounding box center [805, 410] width 1119 height 13
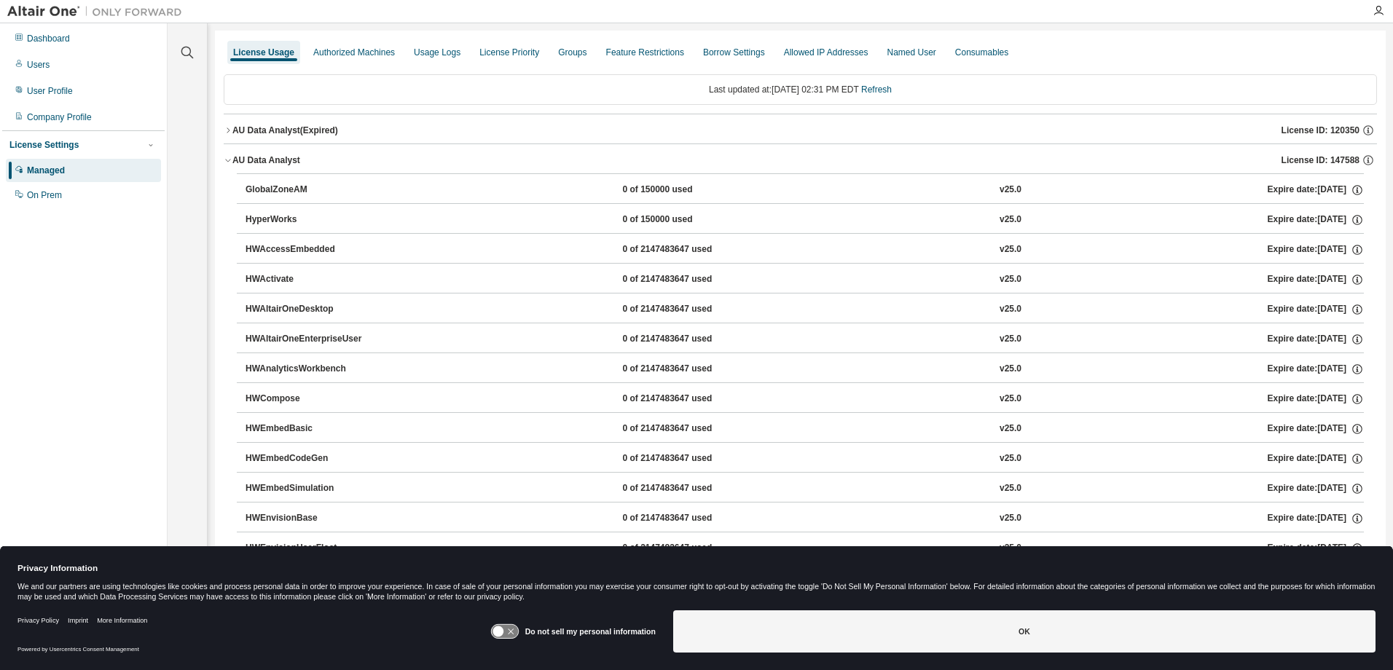
scroll to position [581, 0]
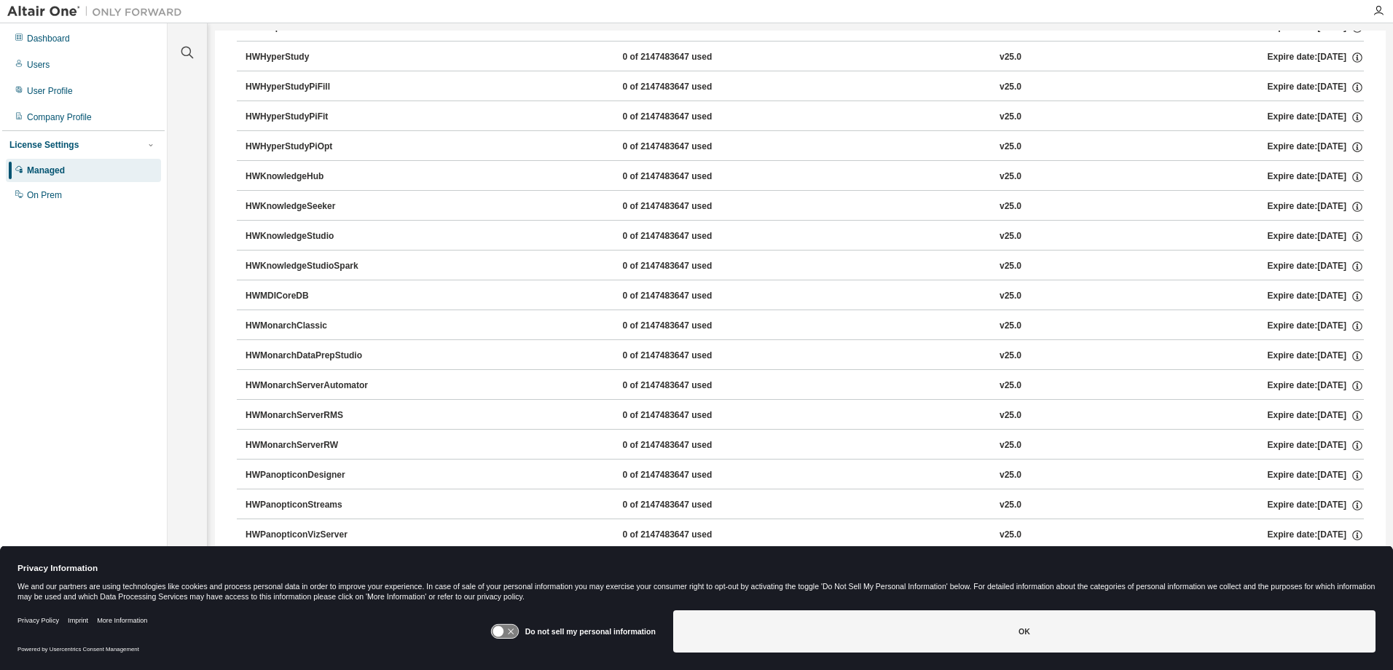
click at [283, 330] on div "HWMonarchClassic" at bounding box center [311, 326] width 131 height 13
click at [287, 328] on div "HWMonarchClassic" at bounding box center [311, 326] width 131 height 13
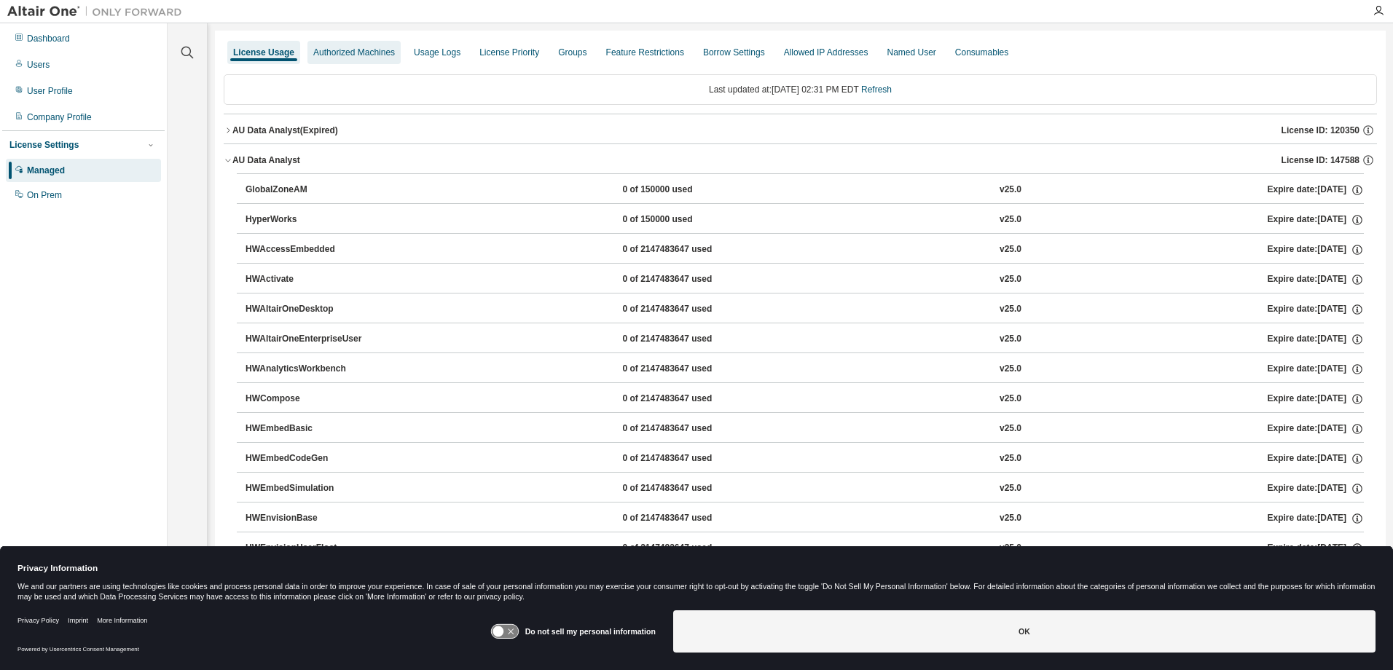
click at [361, 60] on div "Authorized Machines" at bounding box center [354, 52] width 93 height 23
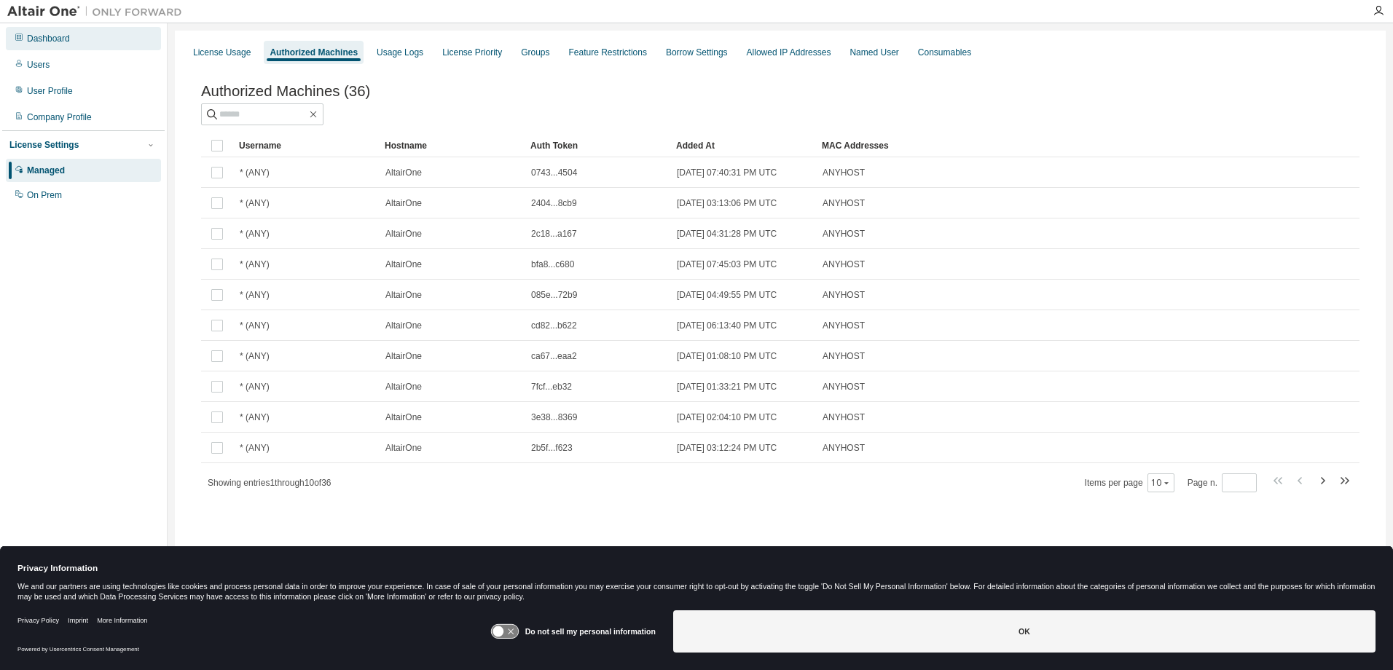
click at [47, 39] on div "Dashboard" at bounding box center [48, 39] width 43 height 12
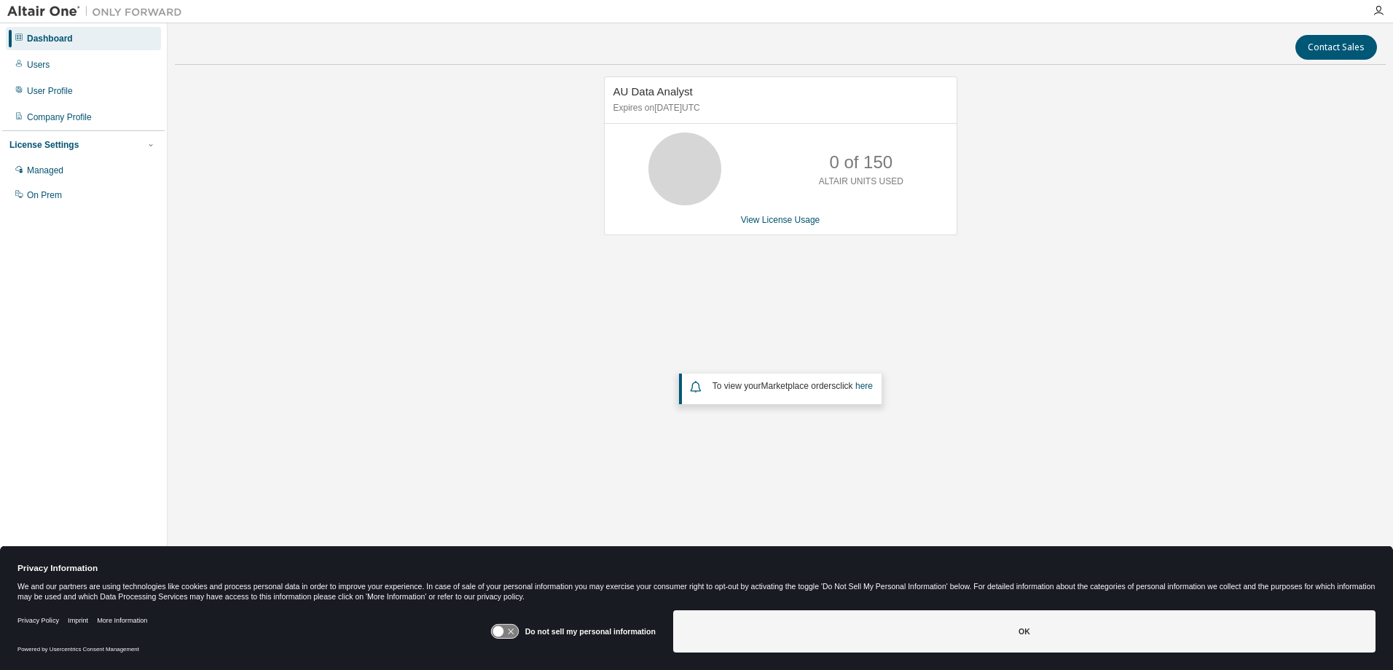
click at [738, 134] on div "0 of 150 ALTAIR UNITS USED" at bounding box center [781, 169] width 352 height 73
click at [767, 219] on link "View License Usage" at bounding box center [780, 220] width 79 height 10
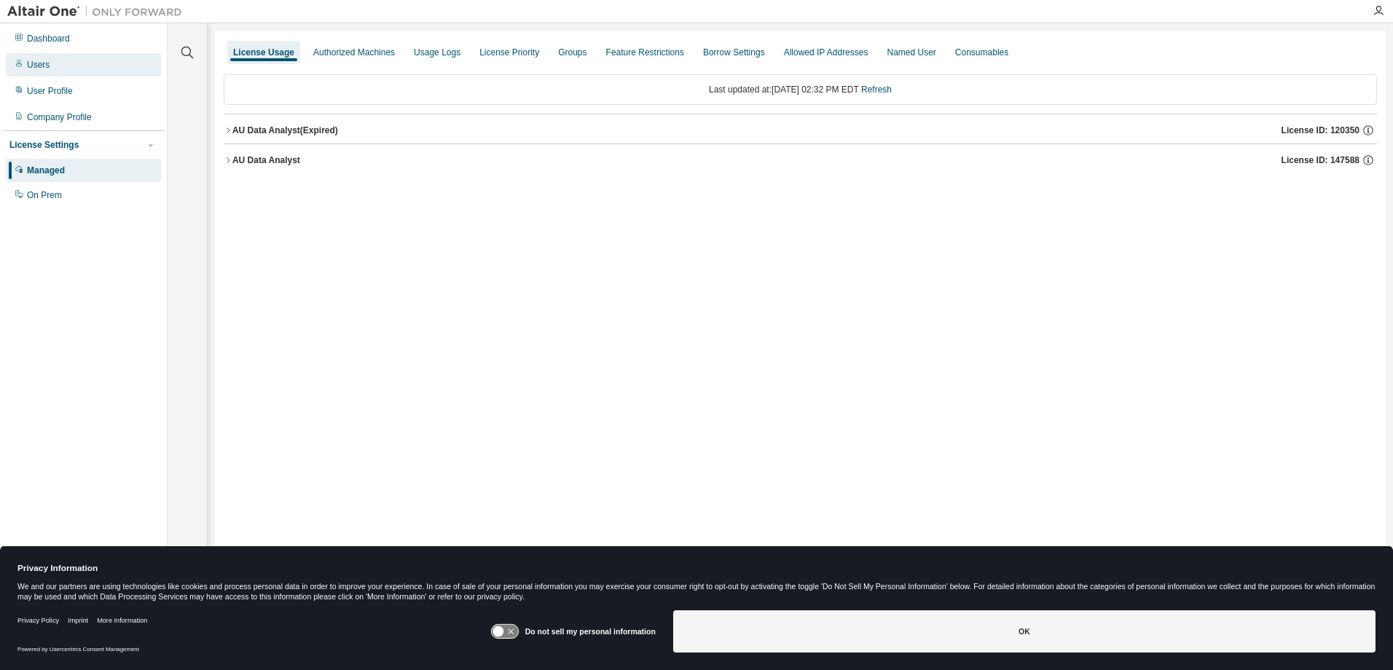
click at [43, 68] on div "Users" at bounding box center [38, 65] width 23 height 12
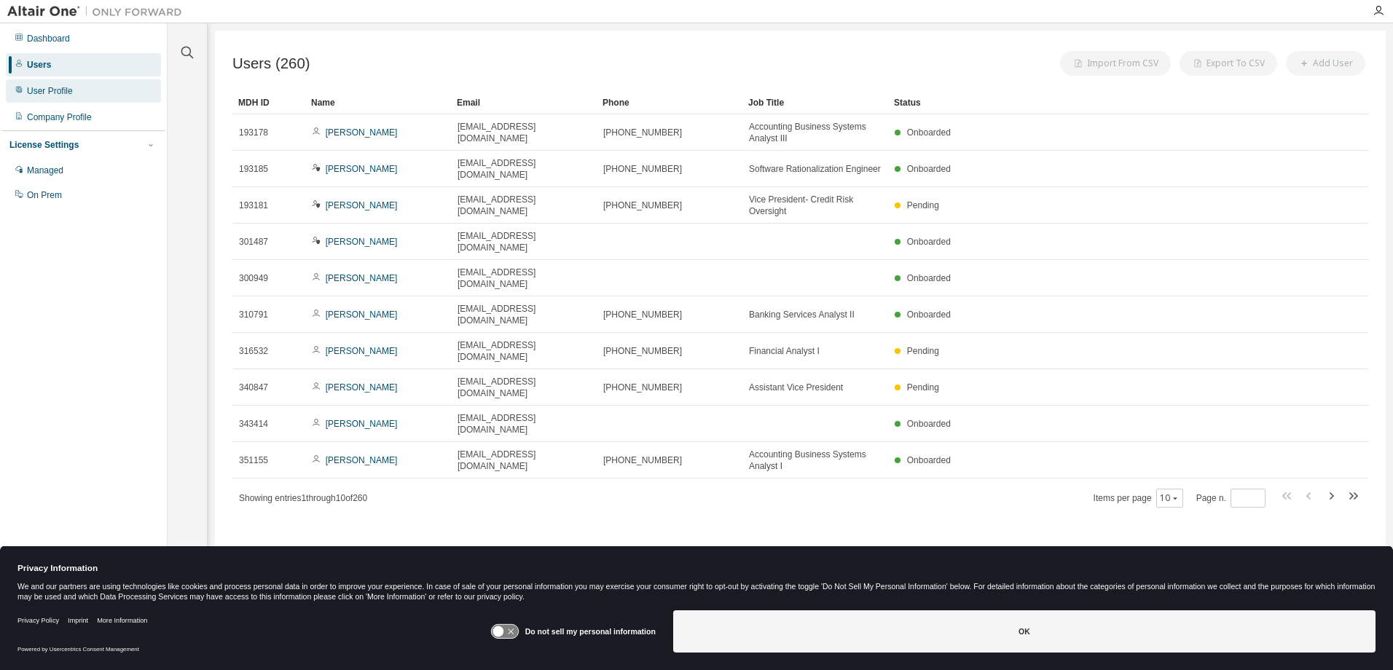
click at [63, 90] on div "User Profile" at bounding box center [50, 91] width 46 height 12
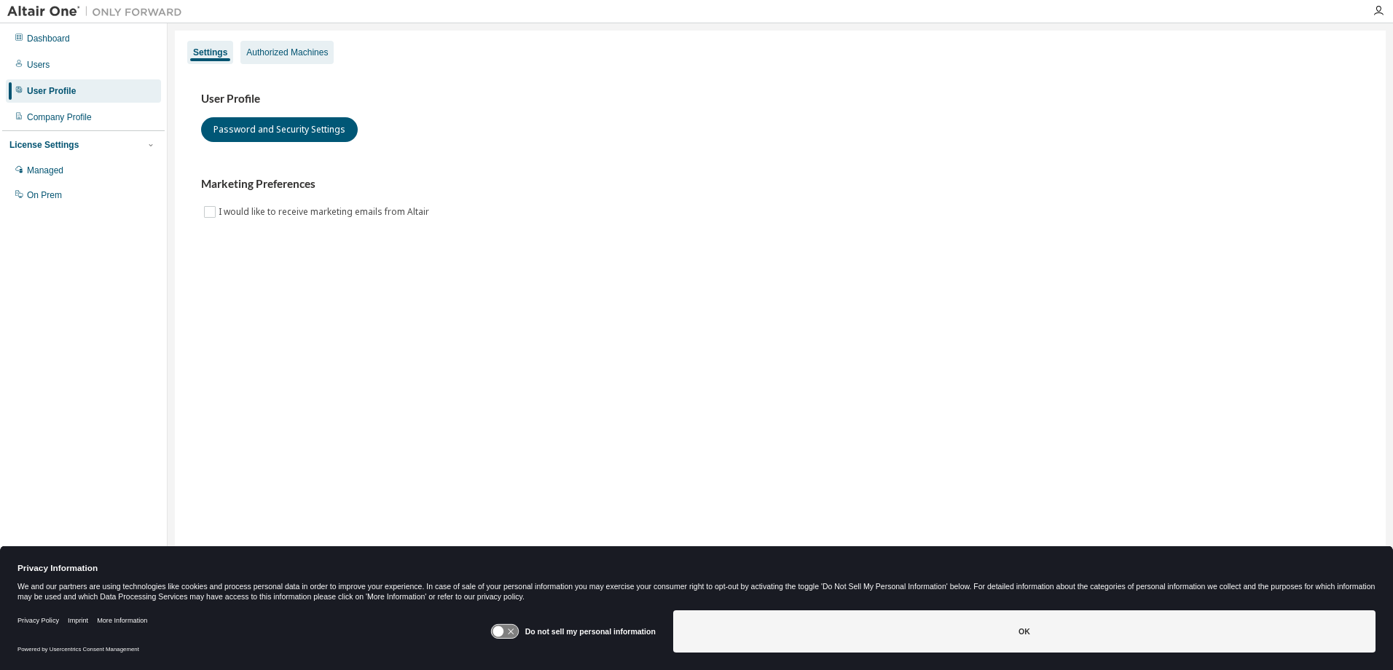
click at [284, 57] on div "Authorized Machines" at bounding box center [287, 53] width 82 height 12
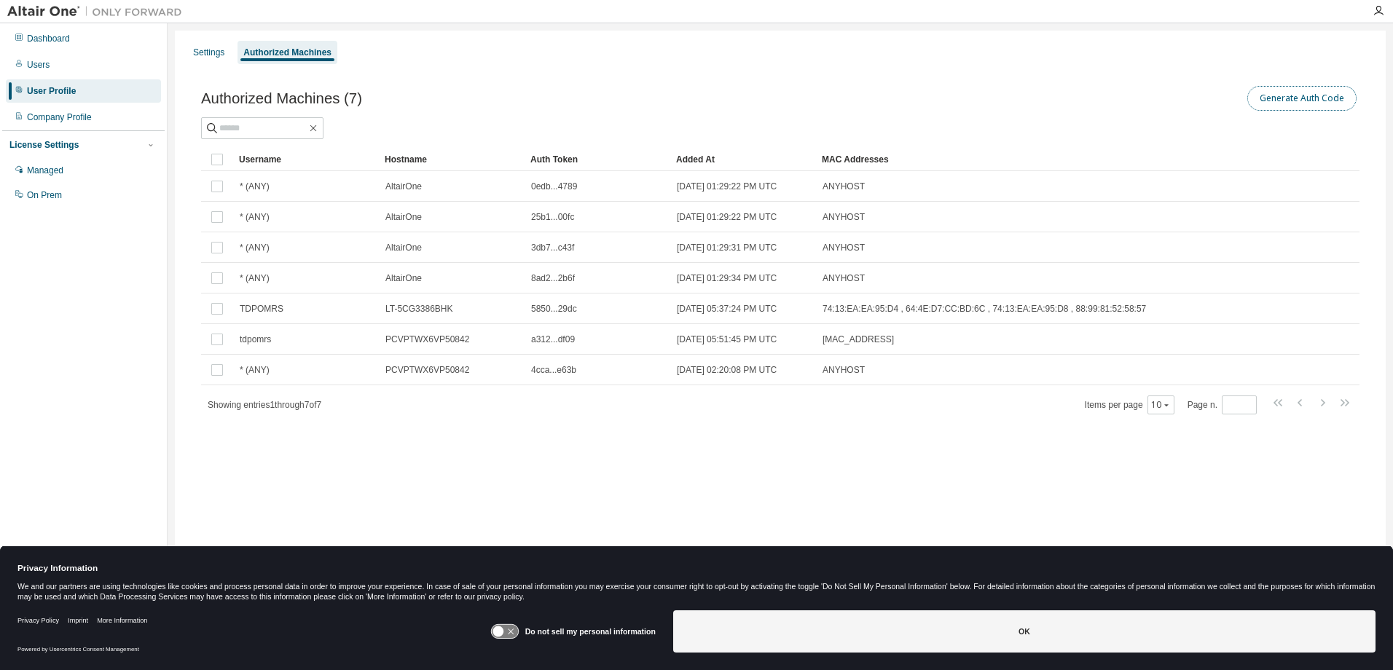
click at [1280, 105] on button "Generate Auth Code" at bounding box center [1302, 98] width 109 height 25
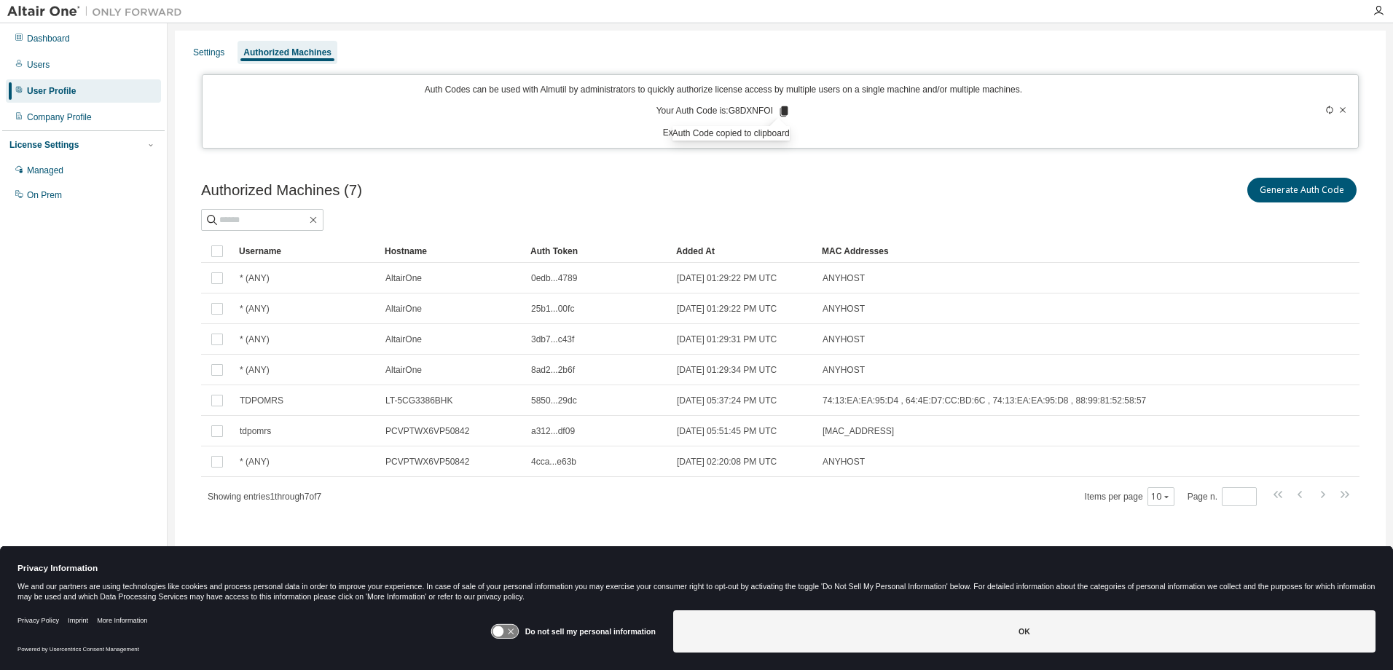
click at [1204, 262] on div "MAC Addresses" at bounding box center [1014, 251] width 385 height 23
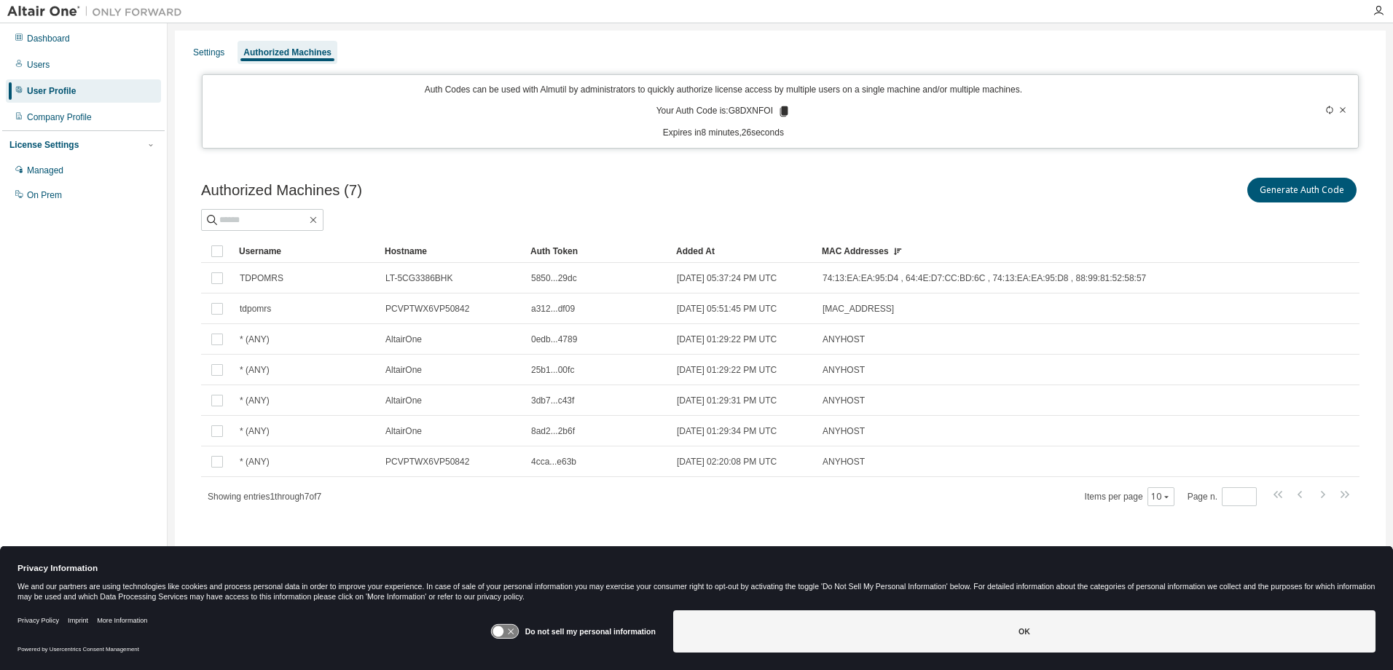
click at [68, 340] on div "Dashboard Users User Profile Company Profile License Settings Managed On Prem" at bounding box center [83, 313] width 162 height 574
click at [781, 108] on icon at bounding box center [784, 111] width 8 height 10
click at [1073, 218] on div at bounding box center [780, 220] width 1159 height 22
click at [948, 137] on p "Expires in 4 minutes, 44 seconds" at bounding box center [723, 133] width 1025 height 12
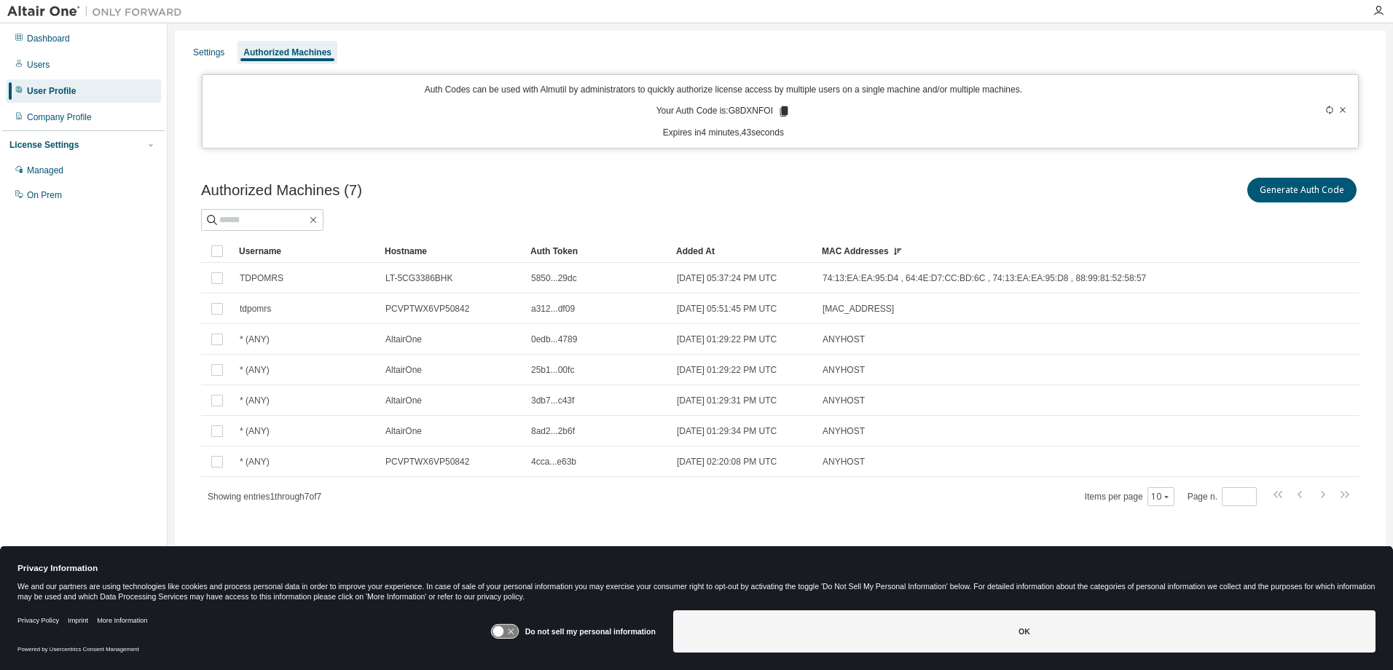
click at [1327, 108] on icon at bounding box center [1329, 110] width 9 height 9
click at [1330, 110] on icon at bounding box center [1329, 110] width 9 height 9
